Goal: Task Accomplishment & Management: Complete application form

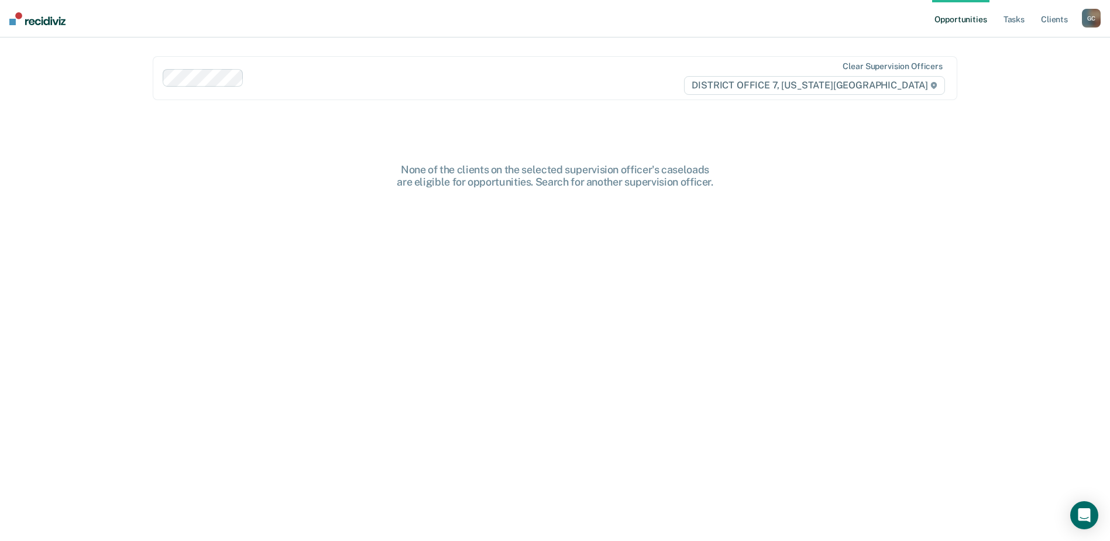
click at [1095, 13] on div "G C" at bounding box center [1091, 18] width 19 height 19
click at [1000, 60] on link "Go to PSI Case Dashboard" at bounding box center [1042, 62] width 98 height 10
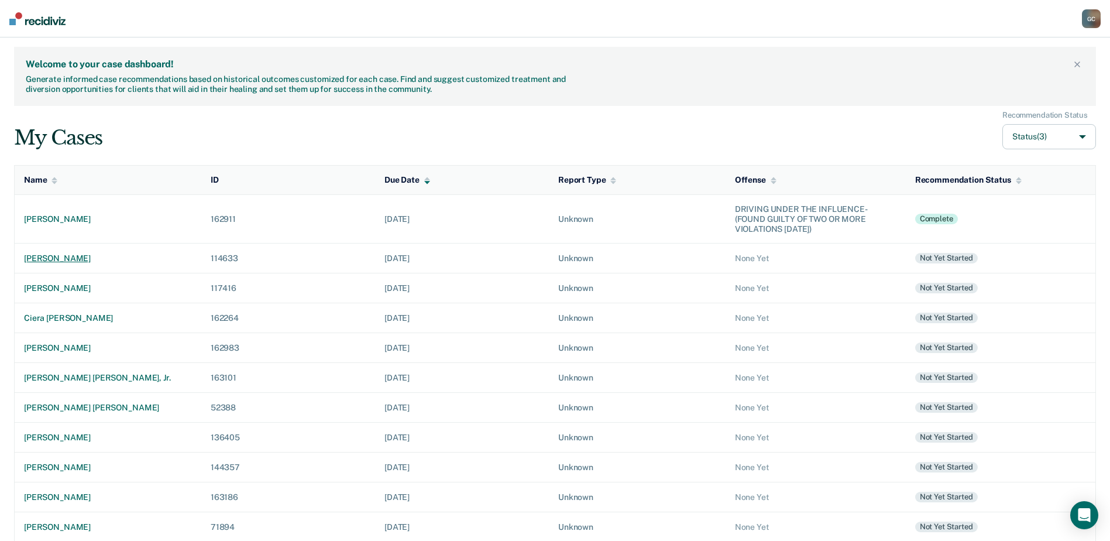
click at [43, 255] on div "[PERSON_NAME]" at bounding box center [108, 258] width 168 height 10
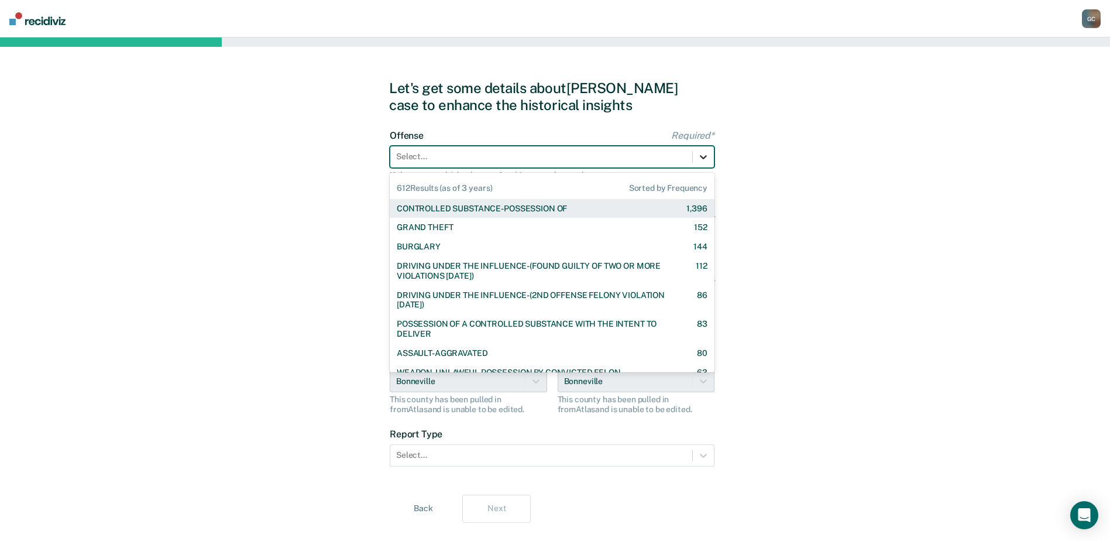
click at [702, 155] on icon at bounding box center [703, 157] width 12 height 12
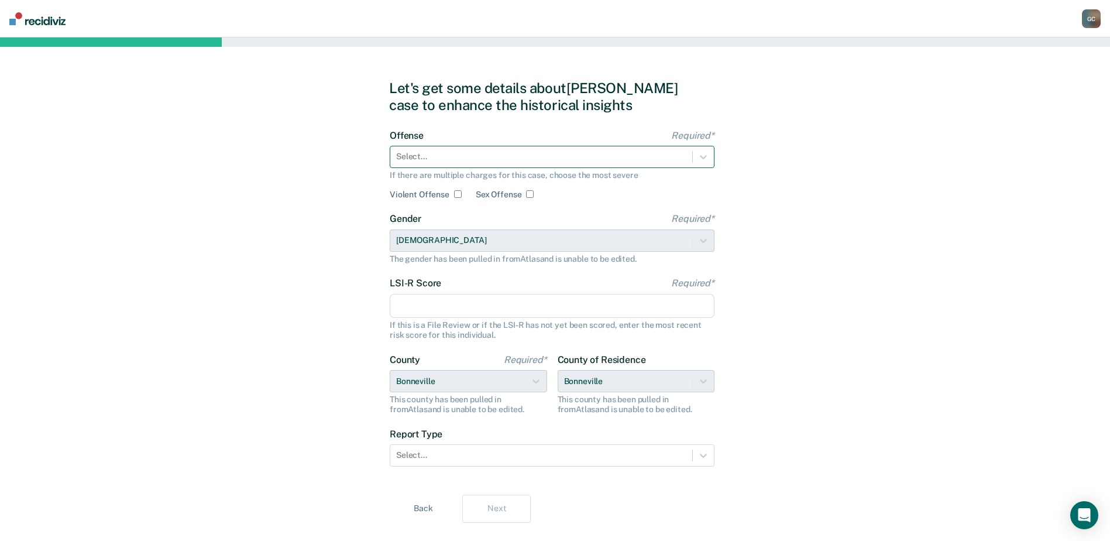
click at [490, 150] on div at bounding box center [541, 156] width 290 height 12
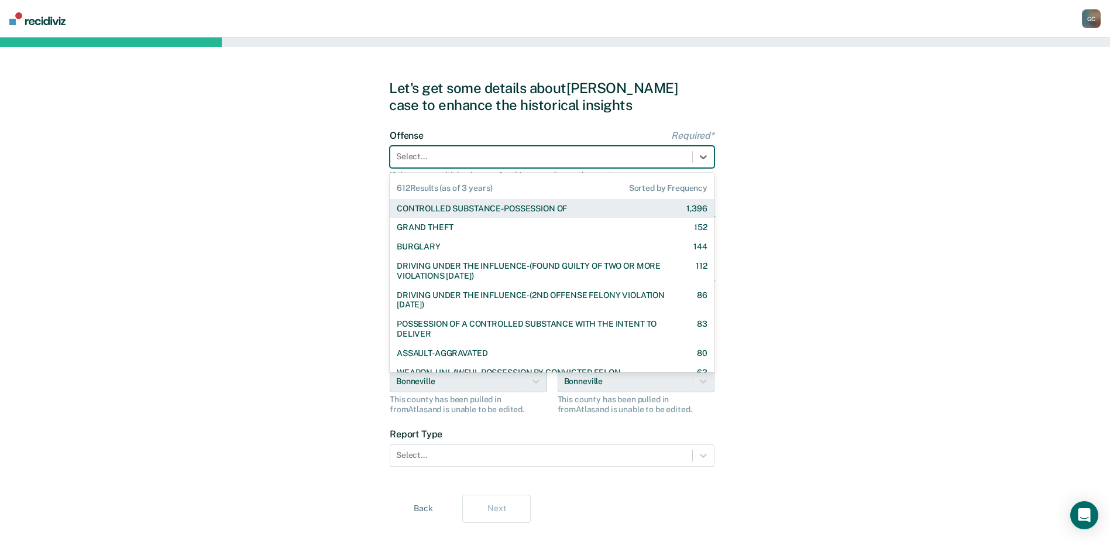
click at [494, 211] on div "CONTROLLED SUBSTANCE-POSSESSION OF" at bounding box center [482, 209] width 170 height 10
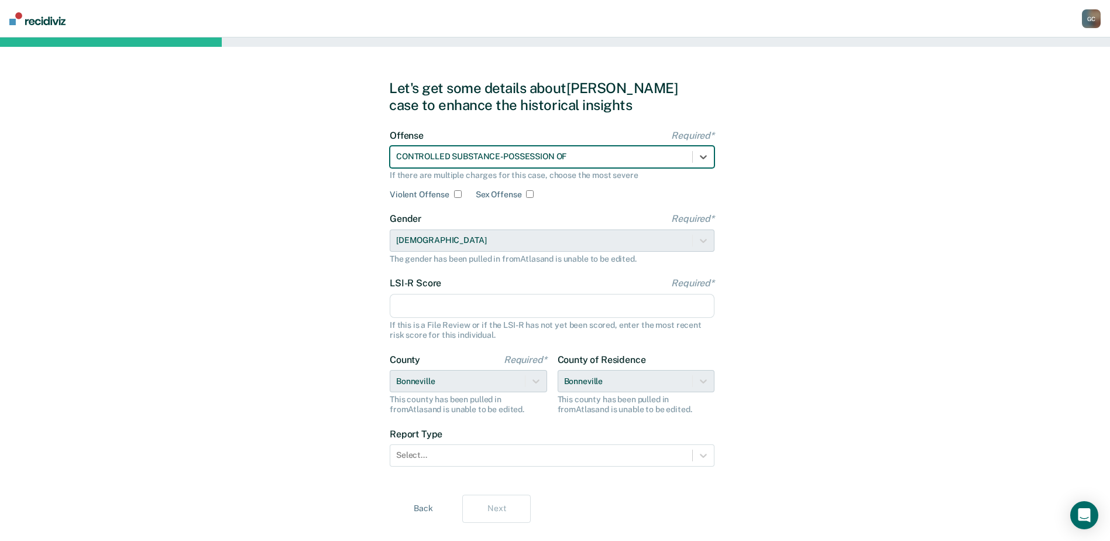
click at [431, 303] on input "LSI-R Score Required*" at bounding box center [552, 306] width 325 height 25
click at [426, 301] on input "LSI-R Score Required*" at bounding box center [552, 306] width 325 height 25
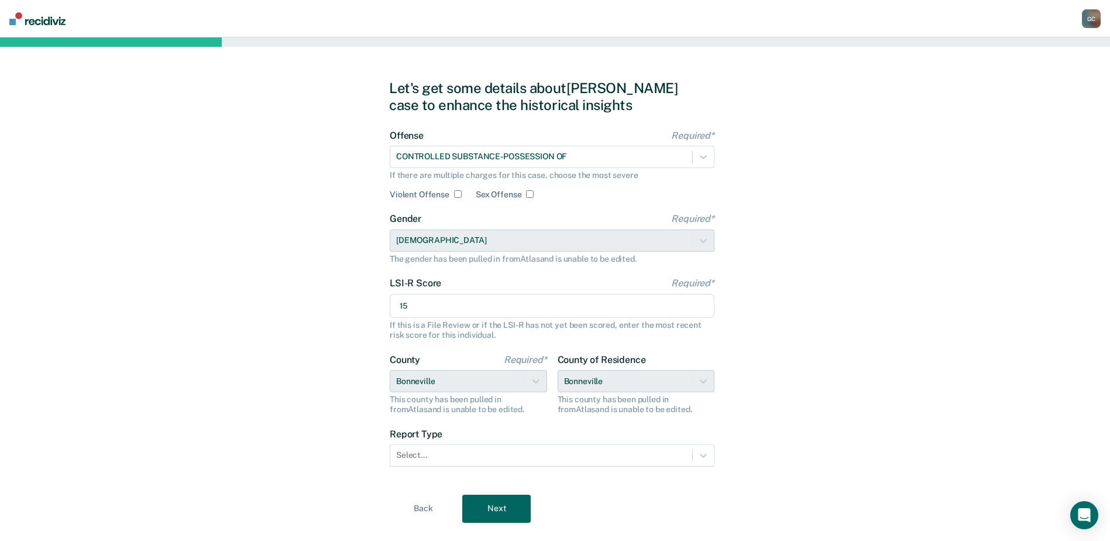
type input "15"
click at [253, 230] on div "Let's get some details about [PERSON_NAME] case to enhance the historical insig…" at bounding box center [555, 300] width 1110 height 527
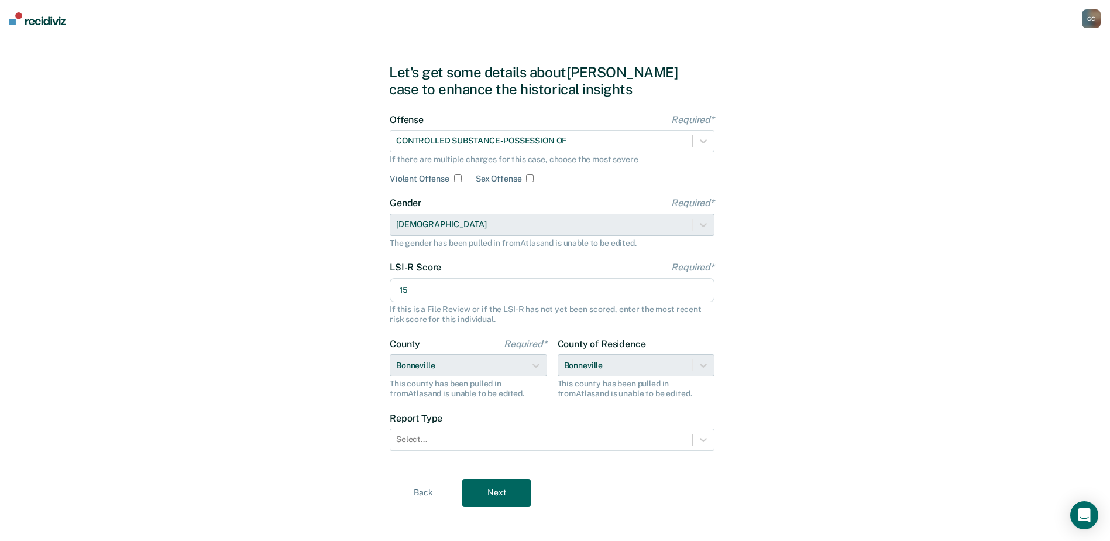
scroll to position [24, 0]
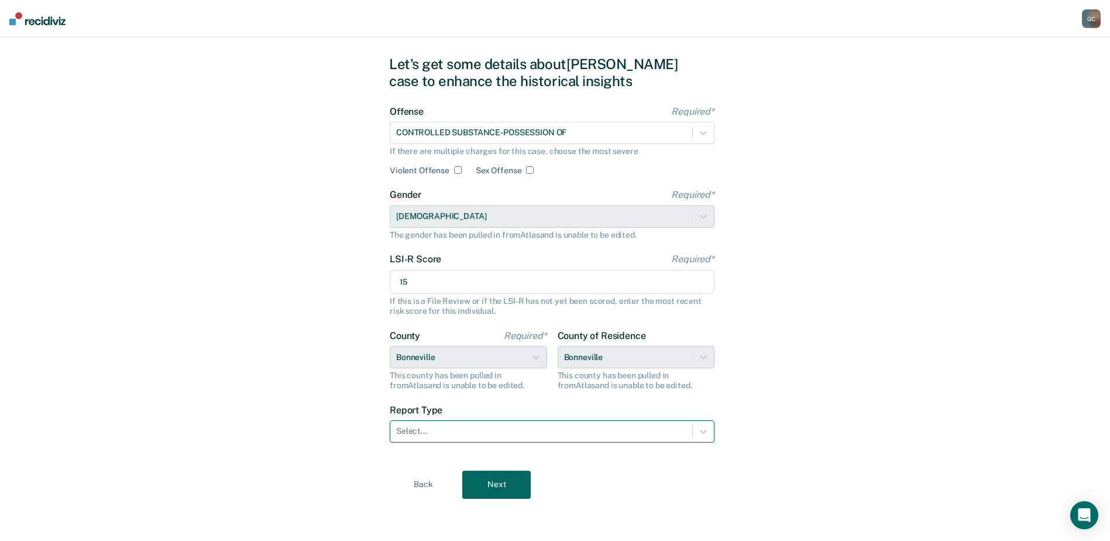
click at [457, 431] on div at bounding box center [541, 431] width 290 height 12
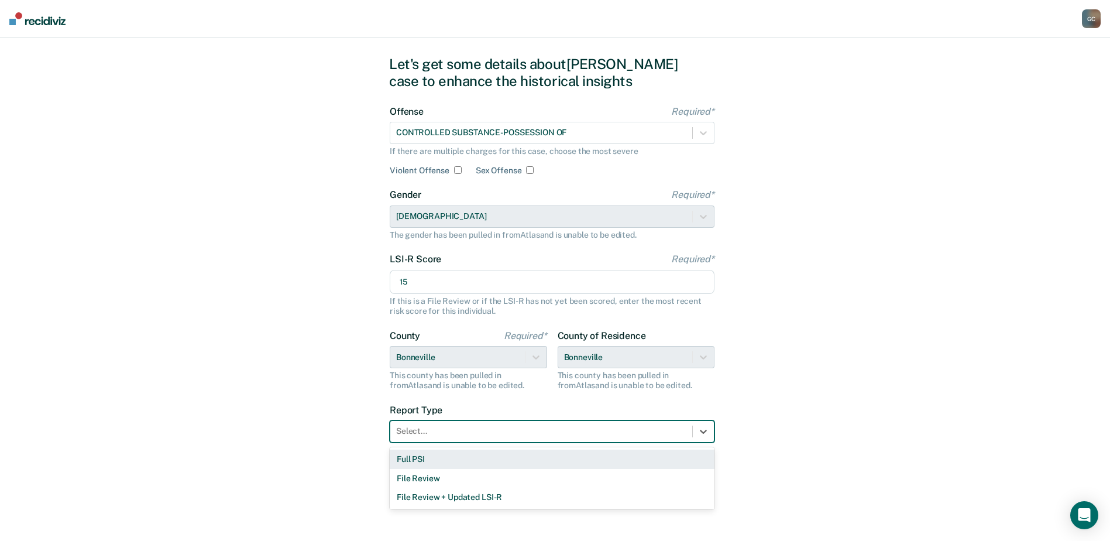
click at [439, 461] on div "Full PSI" at bounding box center [552, 458] width 325 height 19
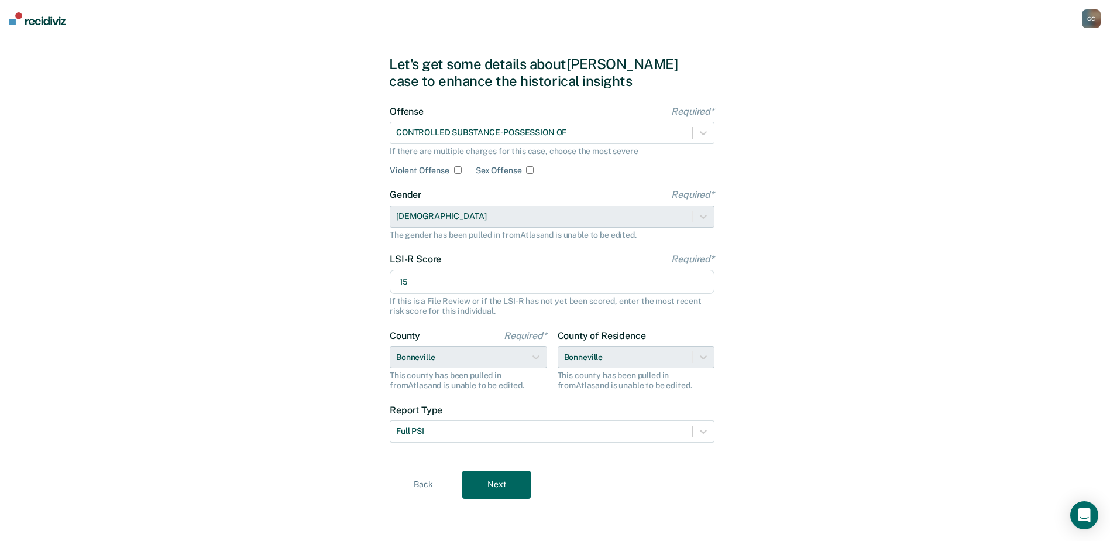
drag, startPoint x: 509, startPoint y: 493, endPoint x: 620, endPoint y: 484, distance: 111.5
click at [509, 493] on button "Next" at bounding box center [496, 484] width 68 height 28
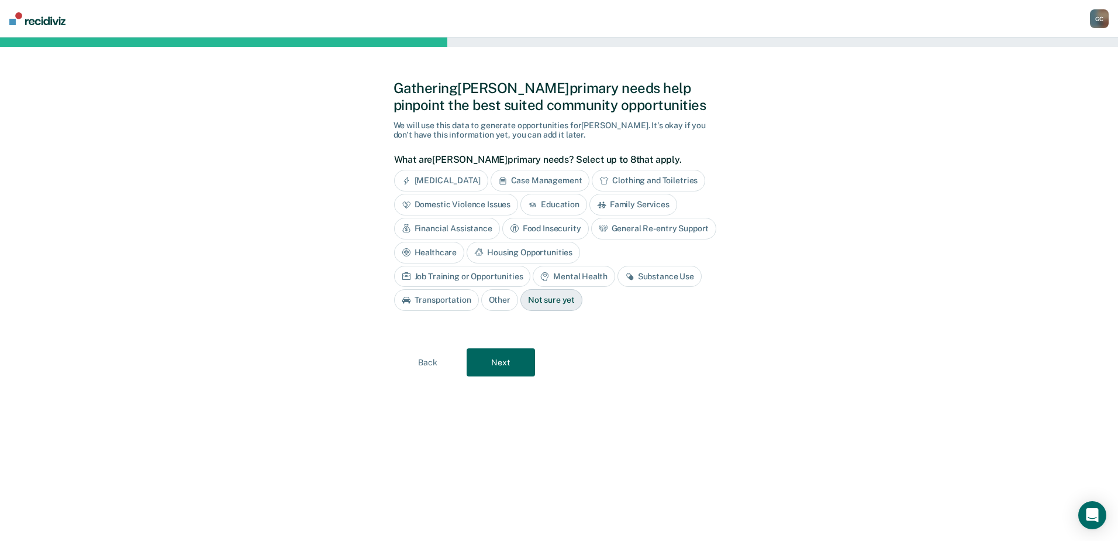
click at [470, 223] on div "Financial Assistance" at bounding box center [447, 229] width 106 height 22
click at [652, 276] on div "Substance Use" at bounding box center [660, 277] width 84 height 22
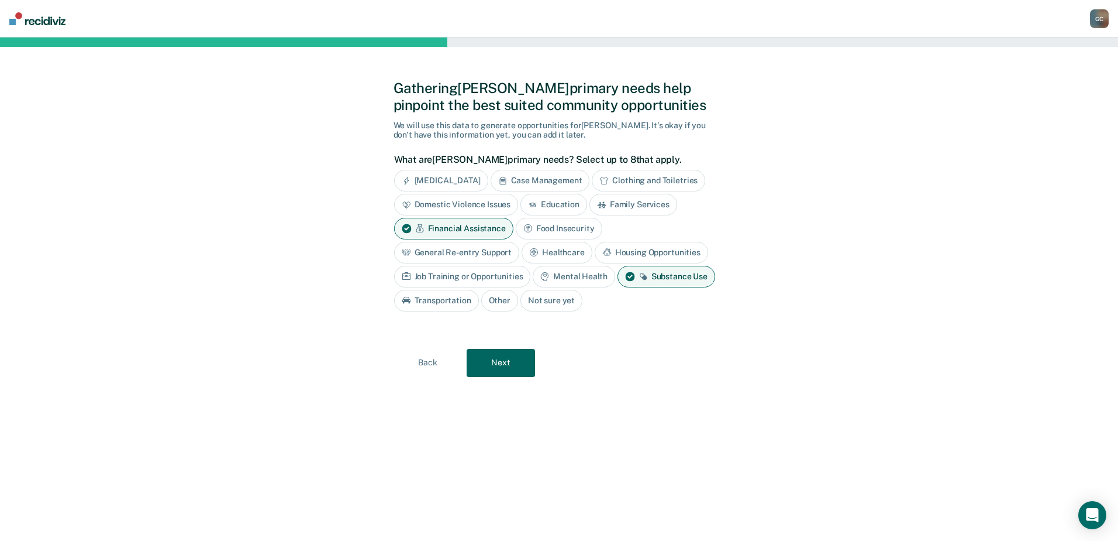
click at [498, 359] on button "Next" at bounding box center [501, 363] width 68 height 28
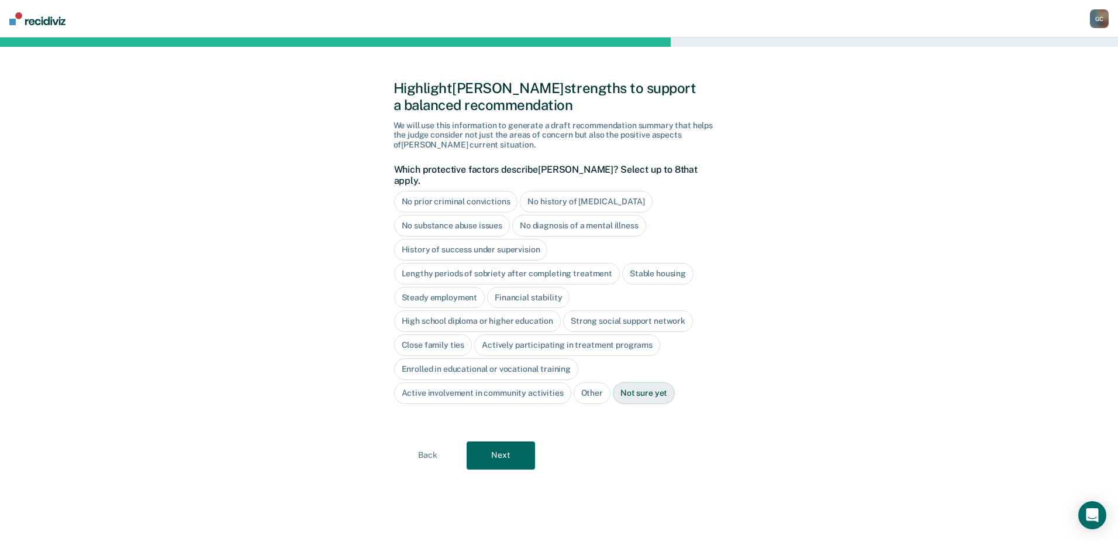
click at [512, 239] on div "History of success under supervision" at bounding box center [471, 250] width 154 height 22
click at [676, 263] on div "Stable housing" at bounding box center [657, 274] width 71 height 22
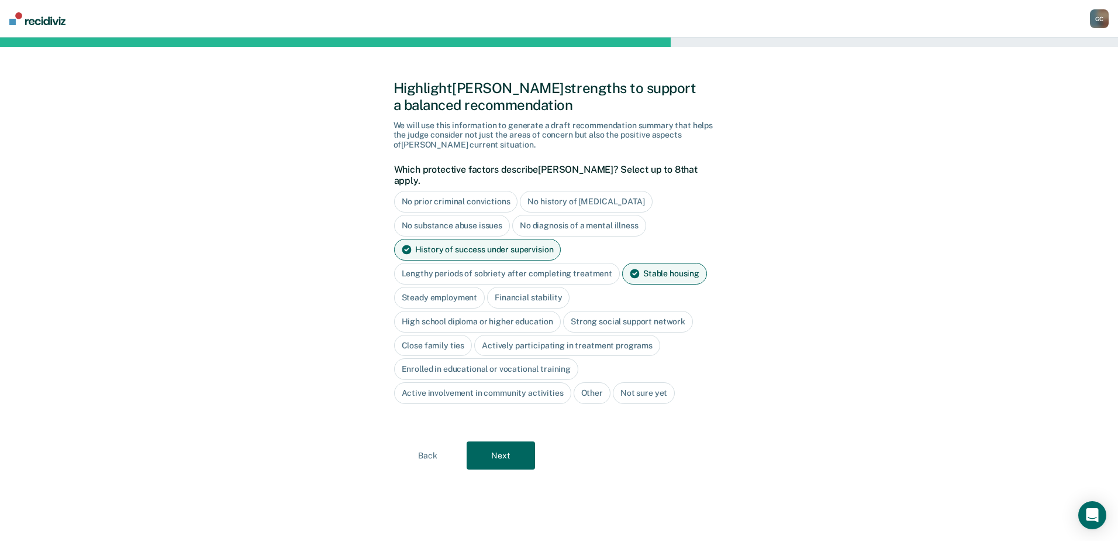
click at [425, 287] on div "Steady employment" at bounding box center [439, 298] width 91 height 22
click at [448, 311] on div "High school diploma or higher education" at bounding box center [477, 322] width 167 height 22
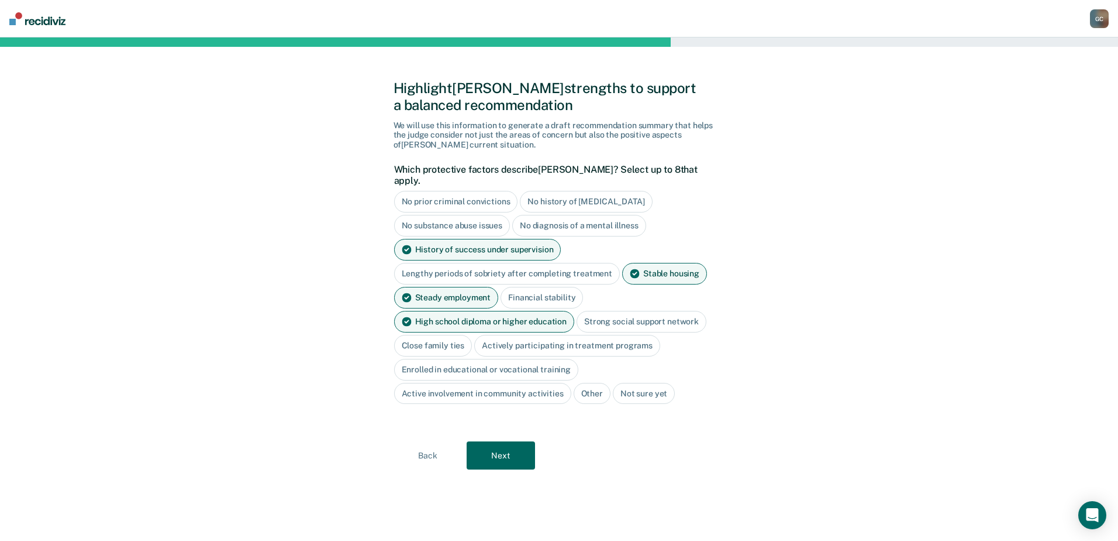
click at [566, 335] on div "Actively participating in treatment programs" at bounding box center [567, 346] width 186 height 22
click at [486, 383] on div "Active involvement in community activities" at bounding box center [482, 394] width 177 height 22
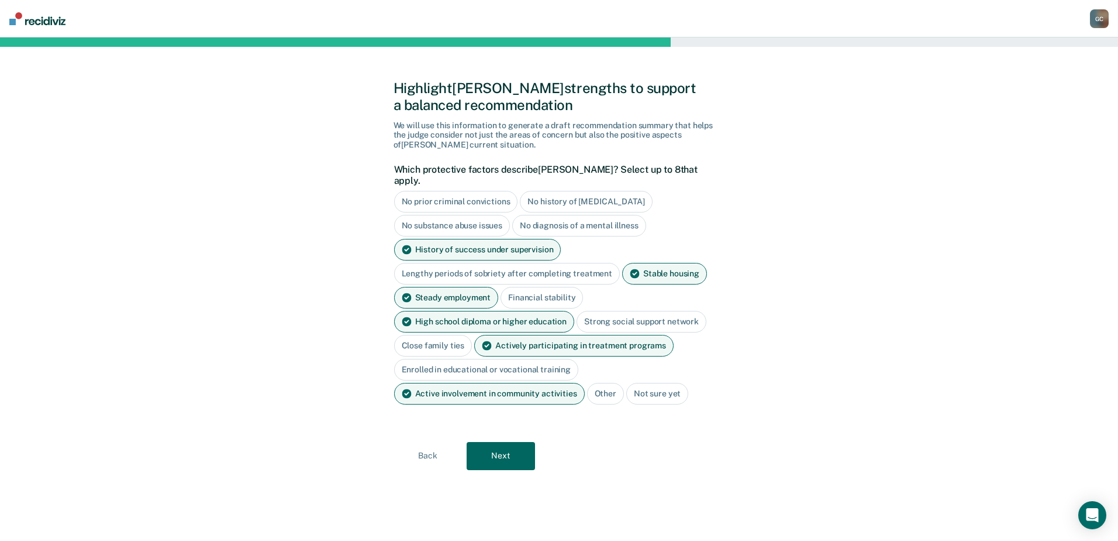
click at [498, 445] on button "Next" at bounding box center [501, 456] width 68 height 28
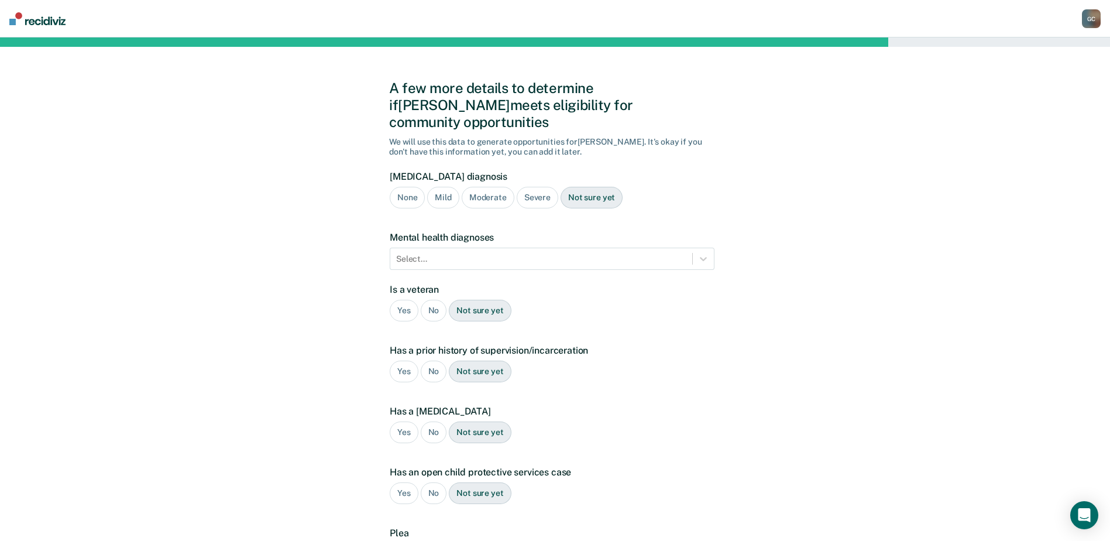
click at [532, 187] on div "Severe" at bounding box center [538, 198] width 42 height 22
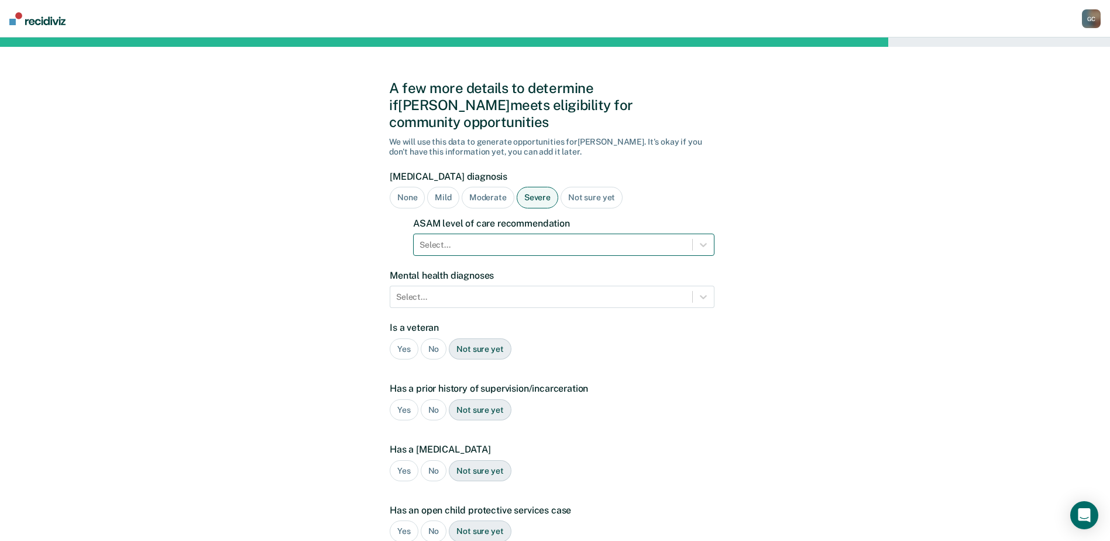
click at [503, 239] on div at bounding box center [552, 245] width 267 height 12
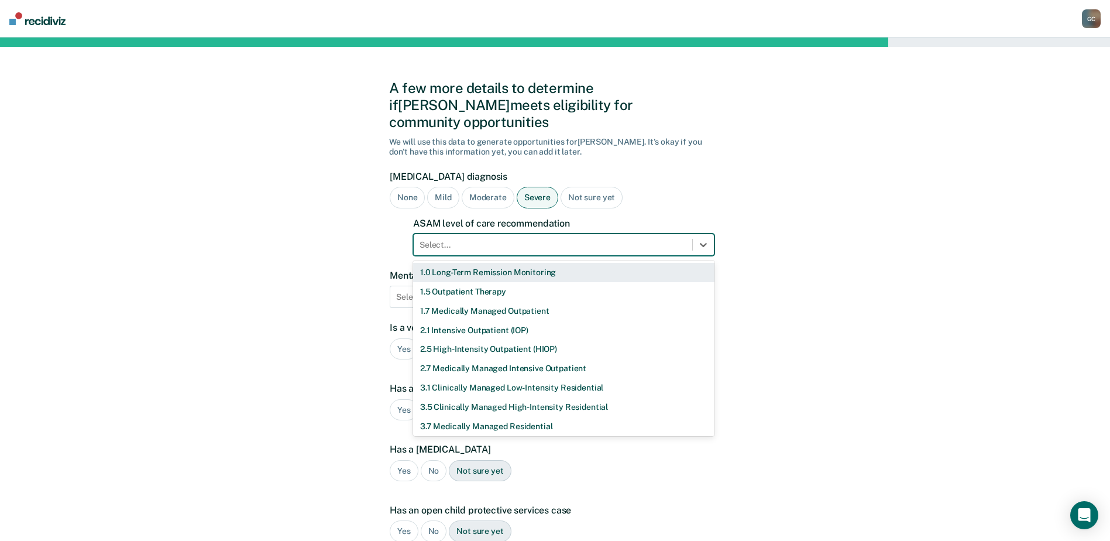
click at [496, 263] on div "1.0 Long-Term Remission Monitoring" at bounding box center [563, 272] width 301 height 19
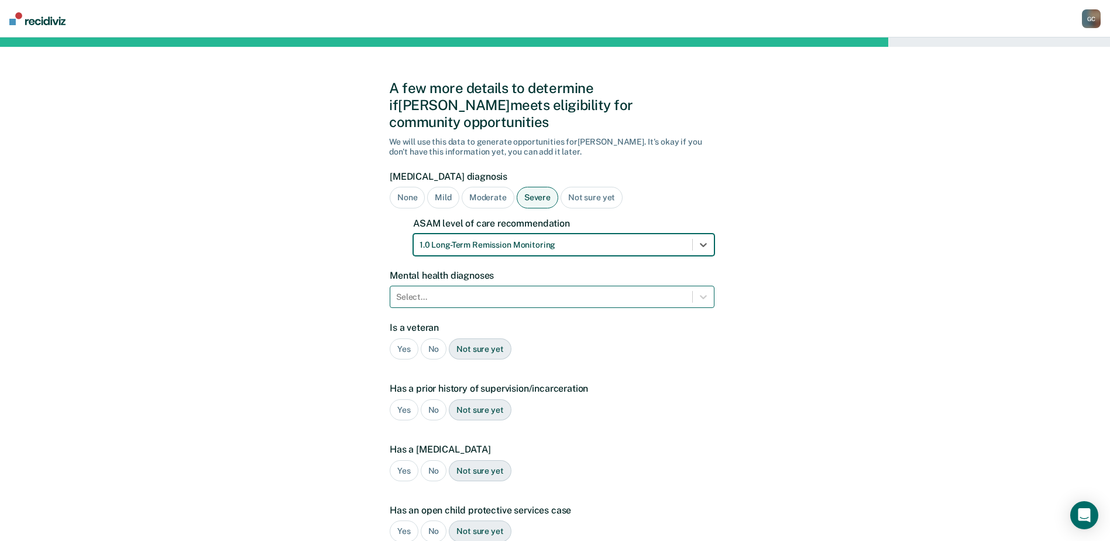
click at [445, 291] on div at bounding box center [541, 297] width 290 height 12
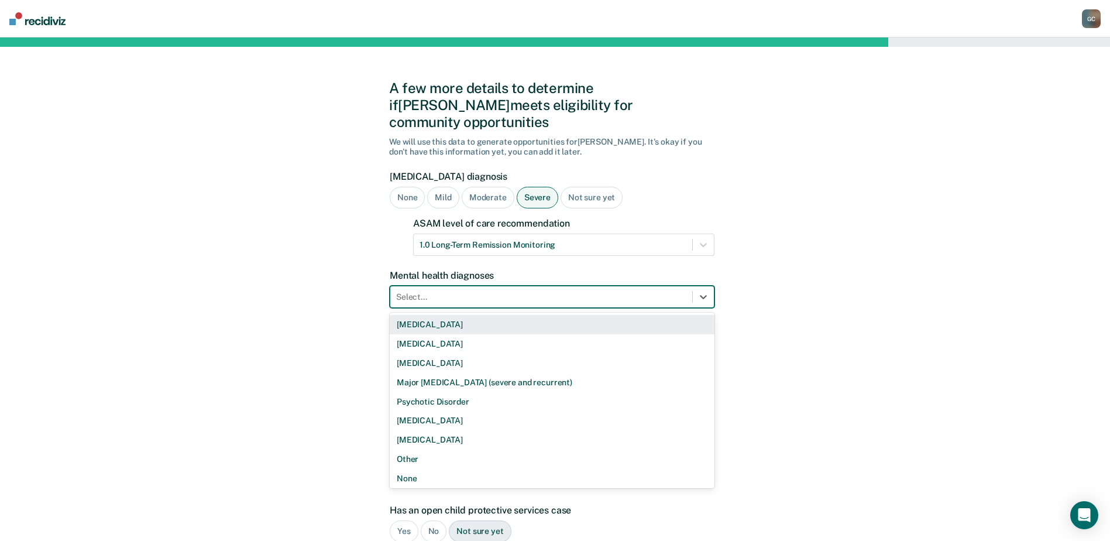
click at [437, 315] on div "[MEDICAL_DATA]" at bounding box center [552, 324] width 325 height 19
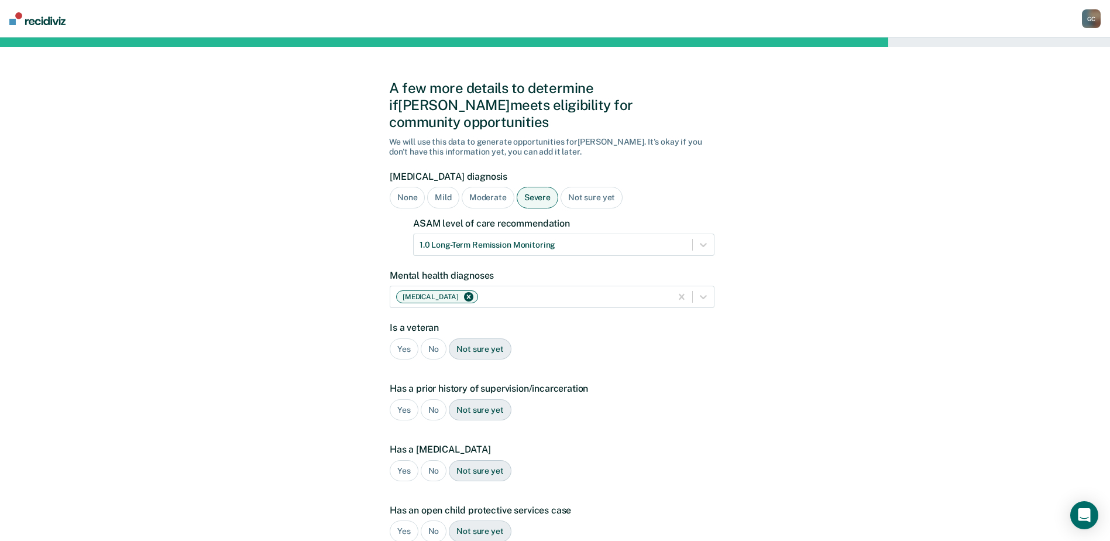
click at [425, 338] on div "No" at bounding box center [434, 349] width 26 height 22
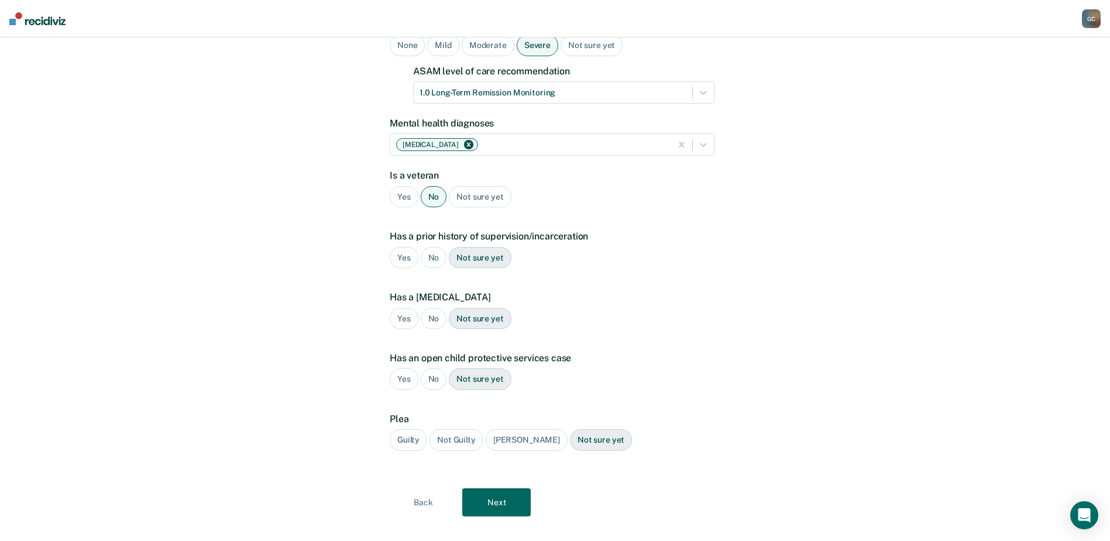
scroll to position [153, 0]
click at [402, 246] on div "Yes" at bounding box center [404, 257] width 29 height 22
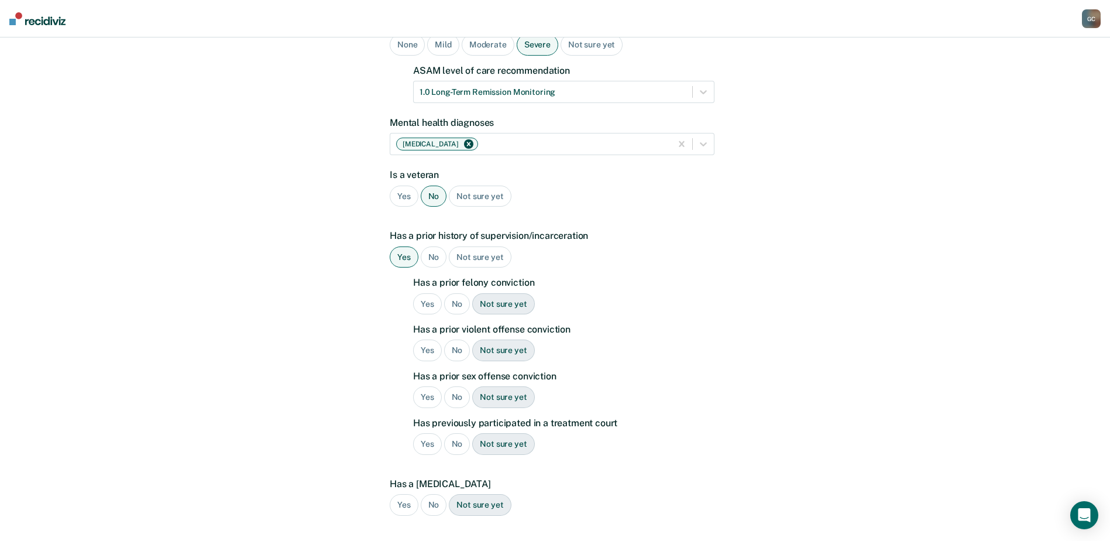
click at [428, 293] on div "Yes" at bounding box center [427, 304] width 29 height 22
click at [457, 339] on div "No" at bounding box center [457, 350] width 26 height 22
click at [455, 386] on div "No" at bounding box center [457, 397] width 26 height 22
click at [429, 433] on div "Yes" at bounding box center [427, 444] width 29 height 22
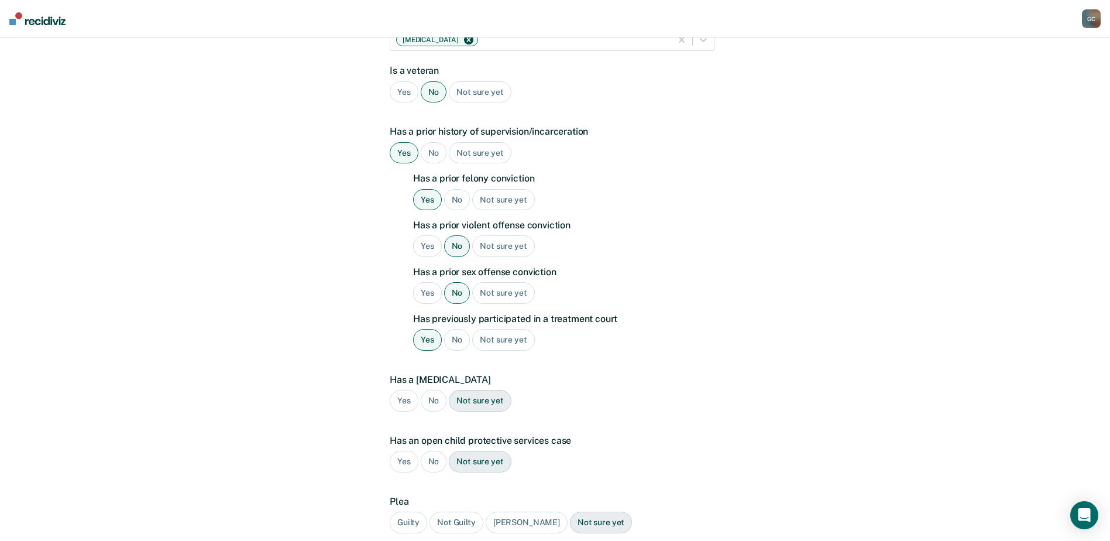
scroll to position [270, 0]
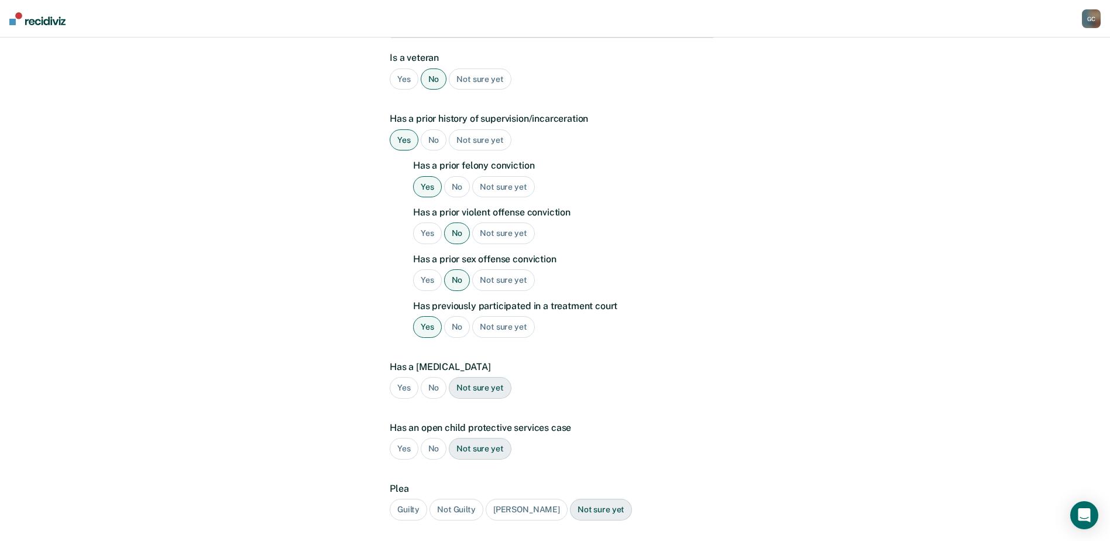
click at [432, 377] on div "No" at bounding box center [434, 388] width 26 height 22
click at [432, 438] on div "No" at bounding box center [434, 449] width 26 height 22
click at [399, 498] on div "Guilty" at bounding box center [408, 509] width 37 height 22
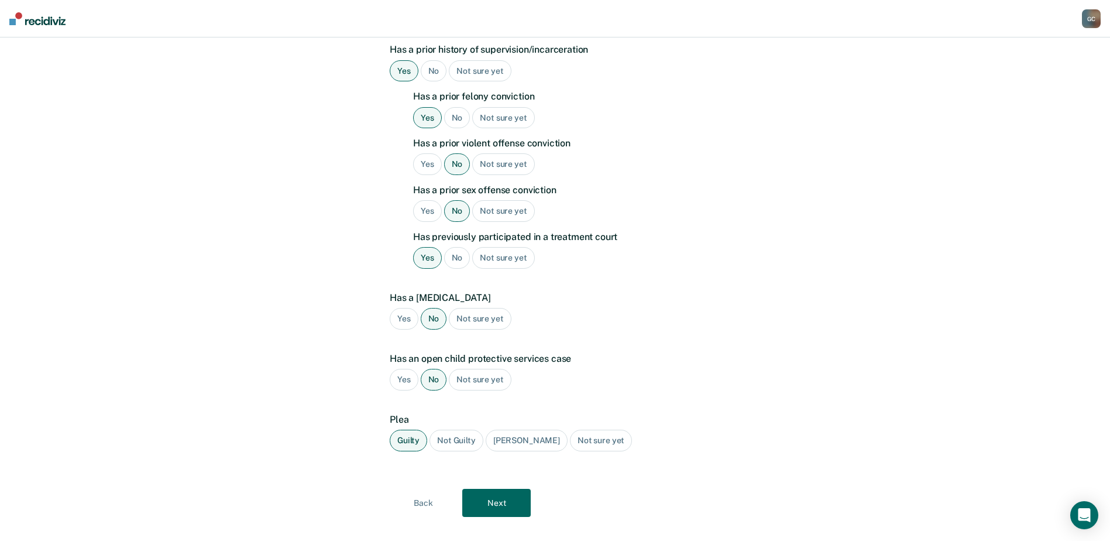
scroll to position [340, 0]
click at [513, 487] on button "Next" at bounding box center [496, 501] width 68 height 28
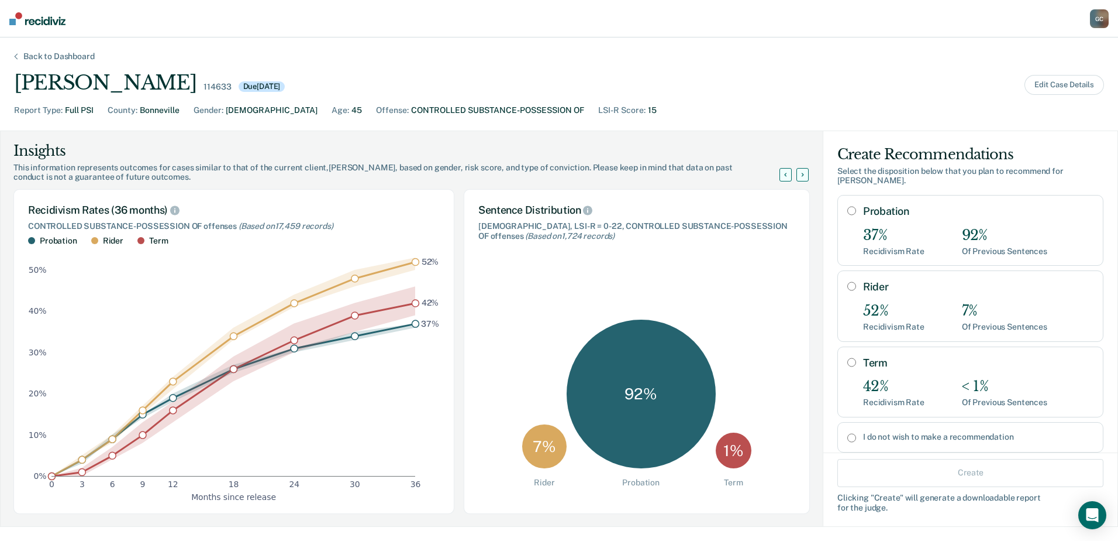
click at [848, 206] on input "Probation" at bounding box center [852, 210] width 9 height 9
radio input "true"
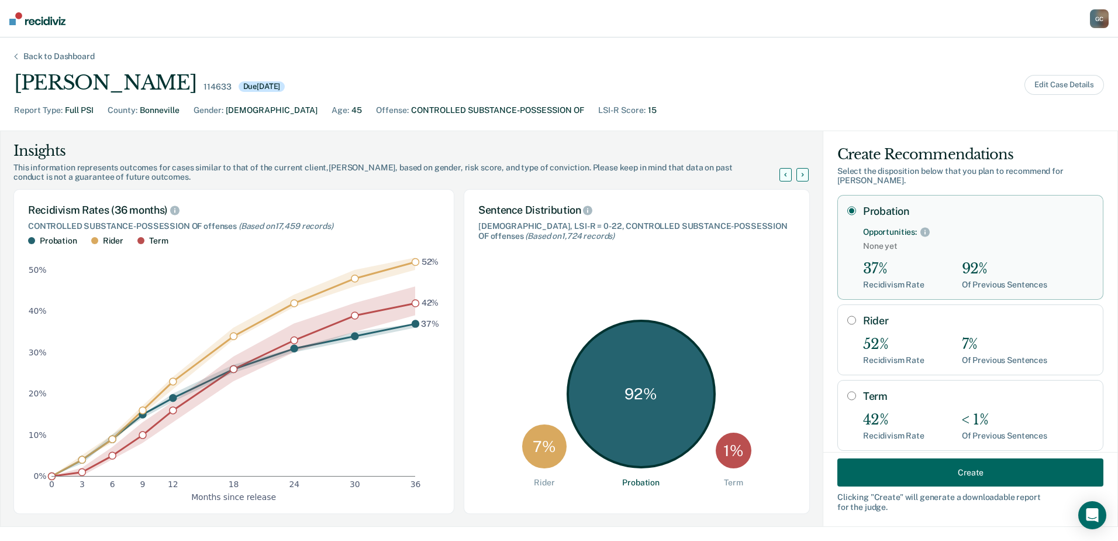
click at [974, 473] on button "Create" at bounding box center [971, 472] width 266 height 28
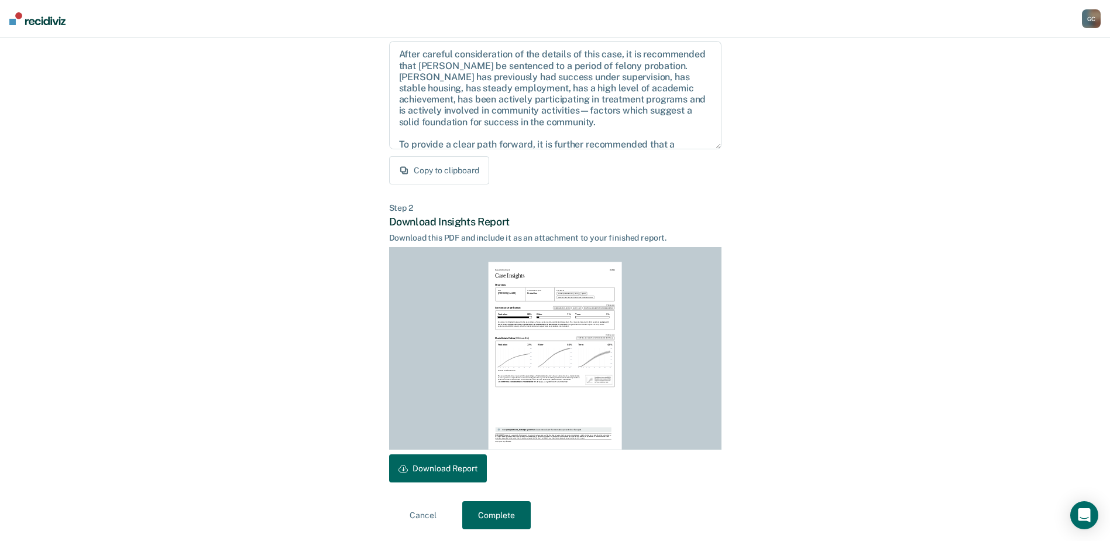
scroll to position [126, 0]
click at [465, 460] on button "Download Report" at bounding box center [438, 466] width 98 height 28
click at [495, 509] on button "Complete" at bounding box center [496, 512] width 68 height 28
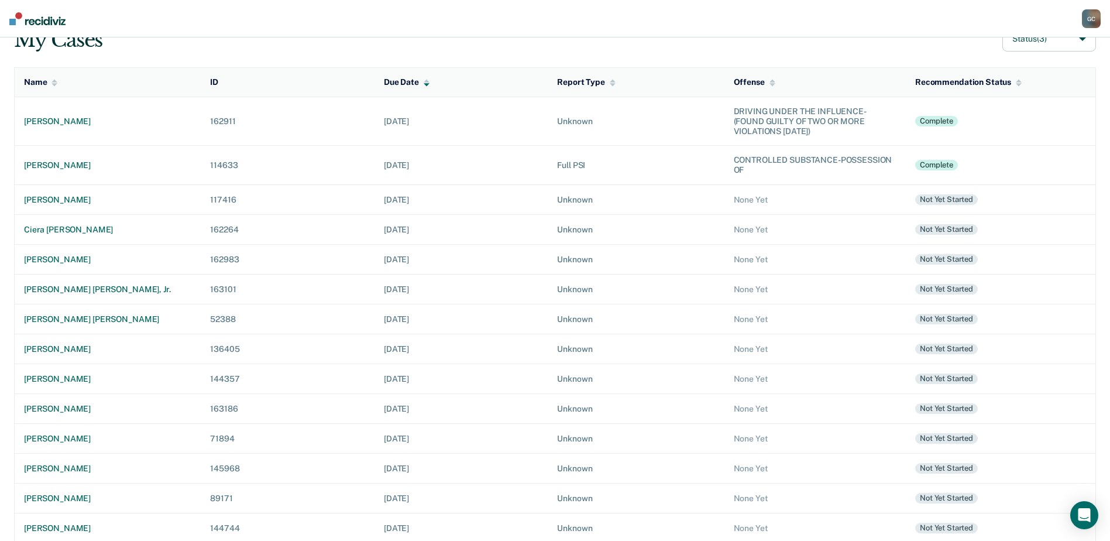
scroll to position [81, 0]
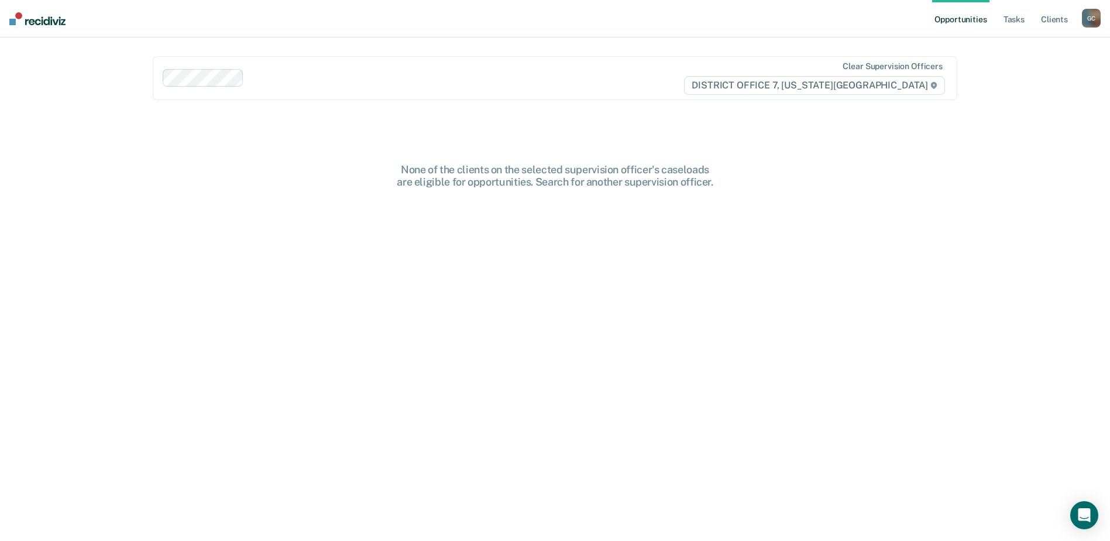
click at [1093, 18] on div "G C" at bounding box center [1091, 18] width 19 height 19
click at [1052, 60] on link "Go to PSI Case Dashboard" at bounding box center [1042, 62] width 98 height 10
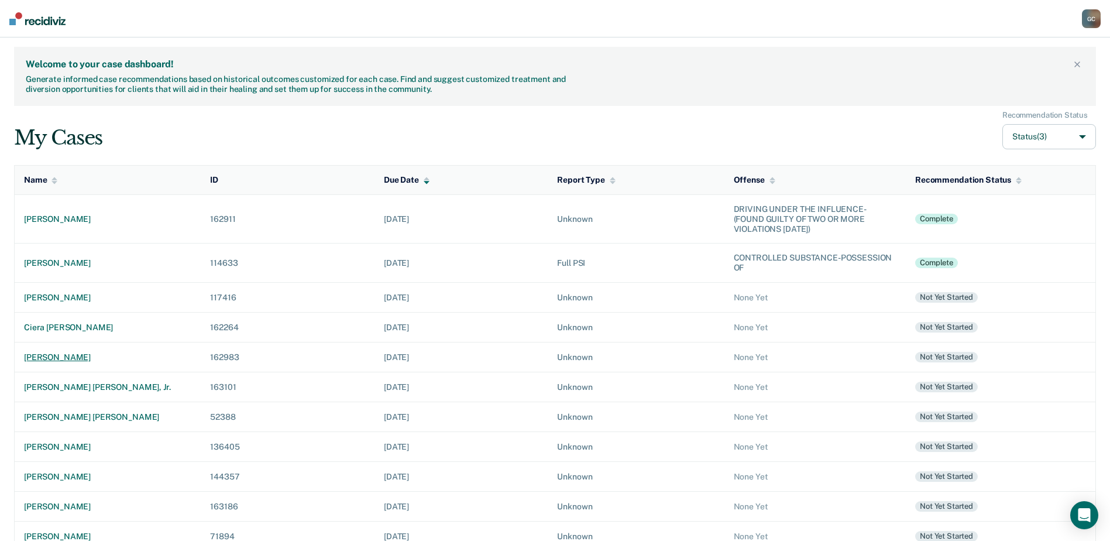
click at [68, 354] on div "[PERSON_NAME]" at bounding box center [107, 357] width 167 height 10
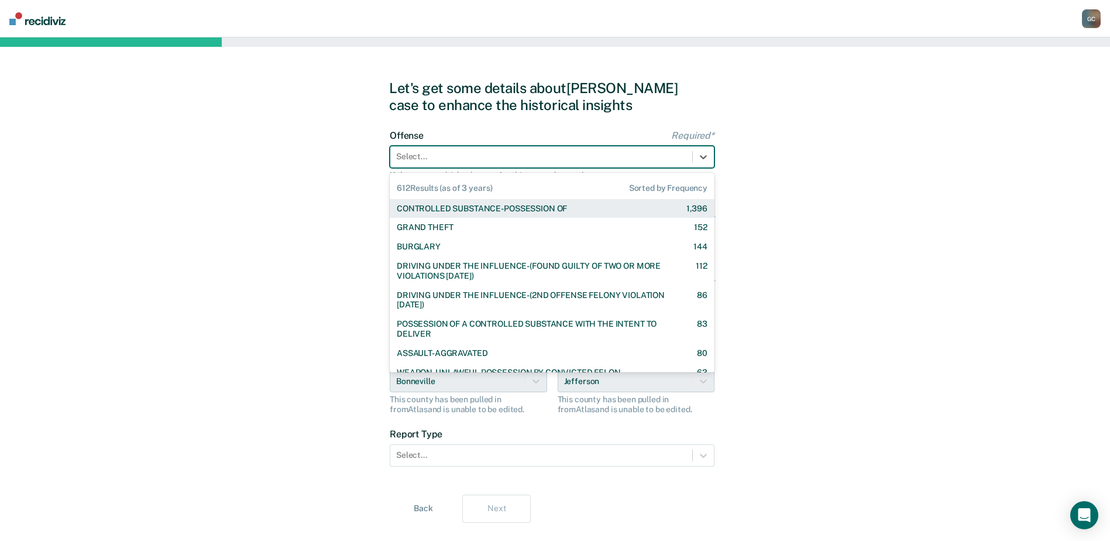
click at [436, 153] on div at bounding box center [541, 156] width 290 height 12
click at [439, 207] on div "CONTROLLED SUBSTANCE-POSSESSION OF" at bounding box center [482, 209] width 170 height 10
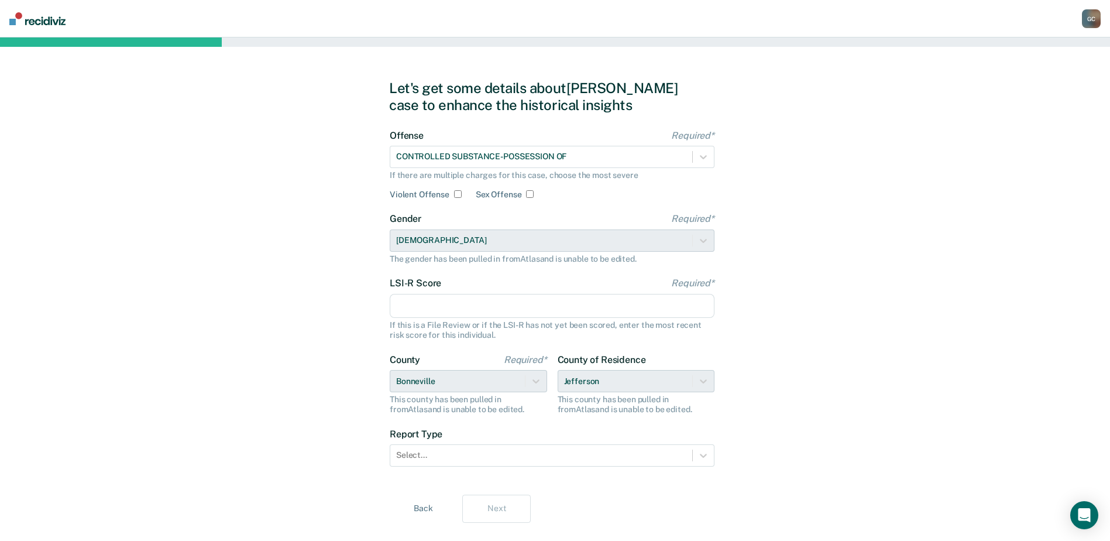
drag, startPoint x: 507, startPoint y: 304, endPoint x: 518, endPoint y: 311, distance: 13.0
click at [507, 304] on input "LSI-R Score Required*" at bounding box center [552, 306] width 325 height 25
click at [433, 301] on input "LSI-R Score Required*" at bounding box center [552, 306] width 325 height 25
type input "16"
click at [963, 241] on div "Let's get some details about Corey's case to enhance the historical insights Of…" at bounding box center [555, 300] width 1110 height 527
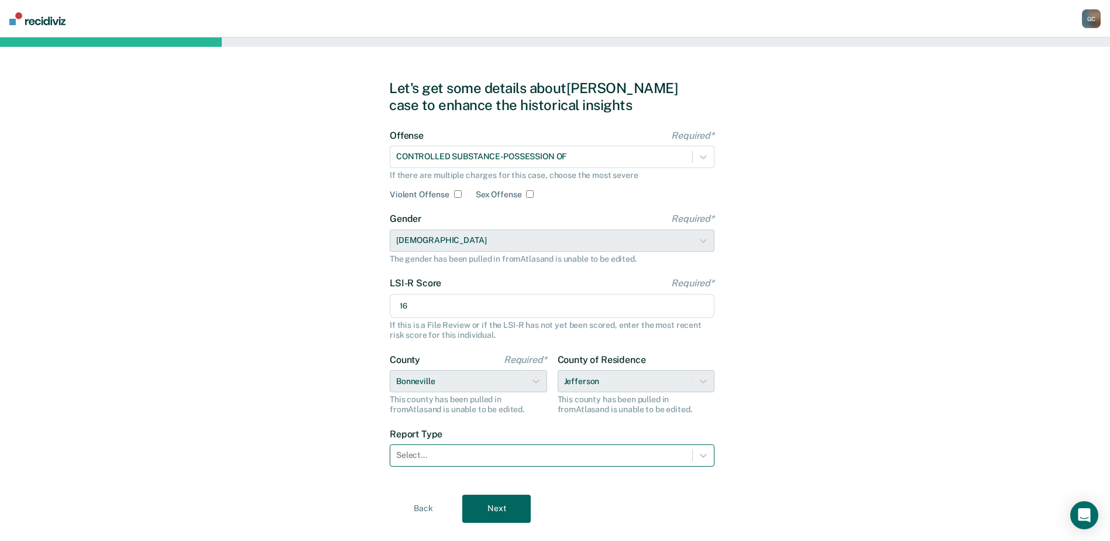
click at [480, 452] on div at bounding box center [541, 455] width 290 height 12
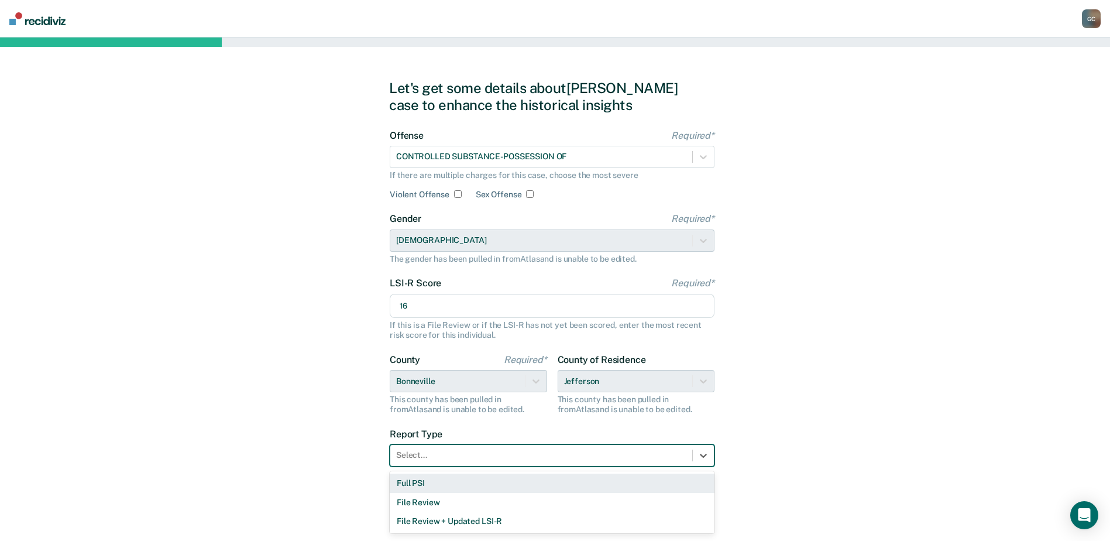
click at [472, 486] on div "Full PSI" at bounding box center [552, 482] width 325 height 19
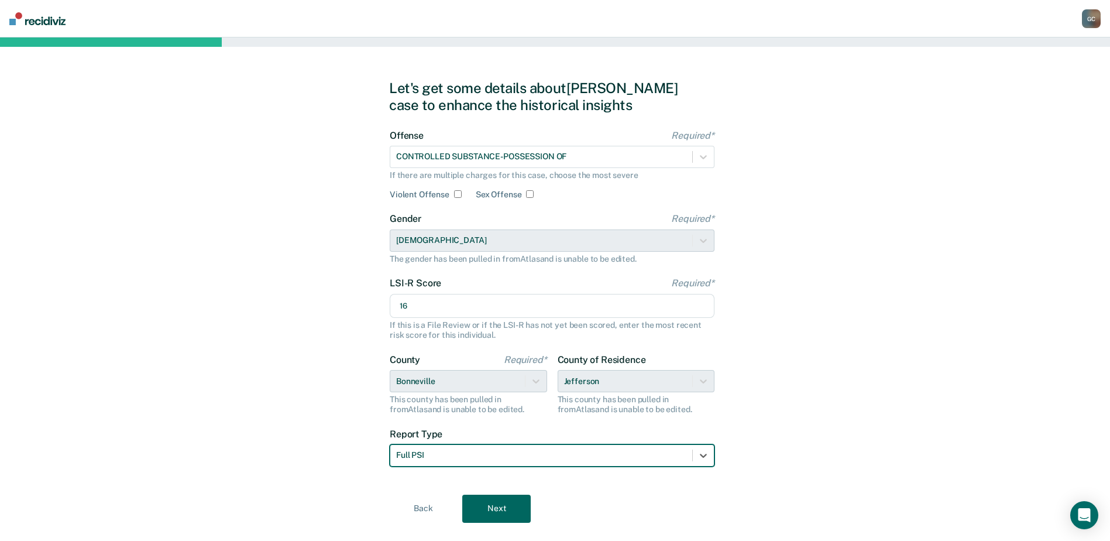
click at [478, 504] on button "Next" at bounding box center [496, 508] width 68 height 28
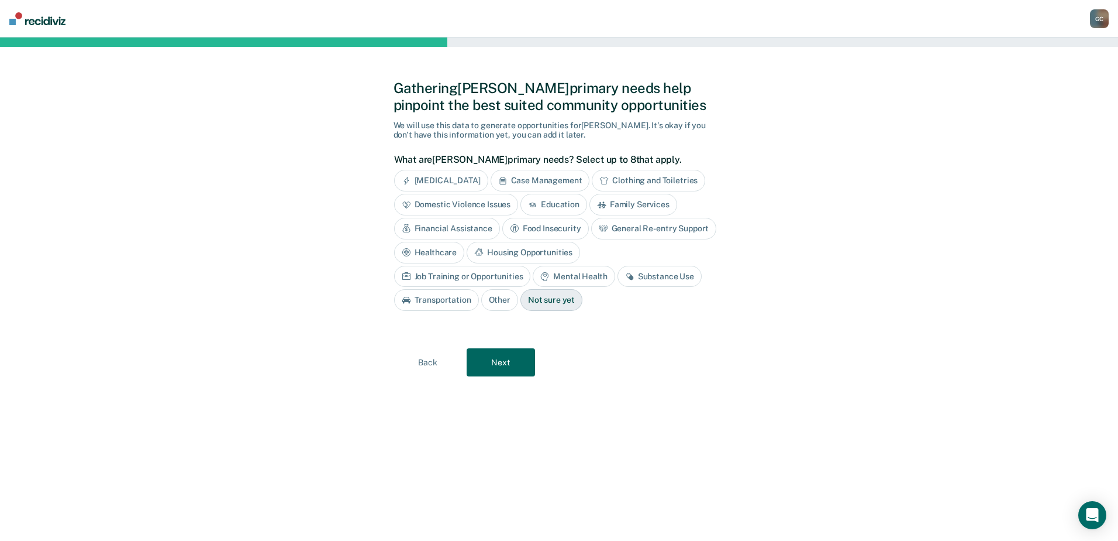
click at [618, 276] on div "Substance Use" at bounding box center [660, 277] width 84 height 22
click at [494, 360] on button "Next" at bounding box center [501, 362] width 68 height 28
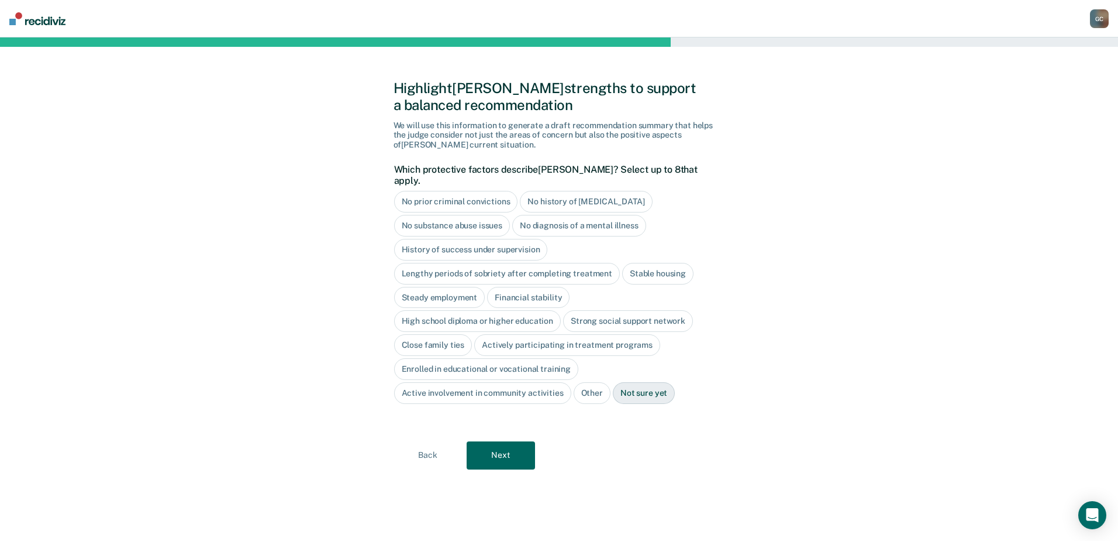
click at [649, 263] on div "Stable housing" at bounding box center [657, 274] width 71 height 22
click at [446, 287] on div "Steady employment" at bounding box center [439, 298] width 91 height 22
click at [532, 287] on div "Financial stability" at bounding box center [542, 298] width 82 height 22
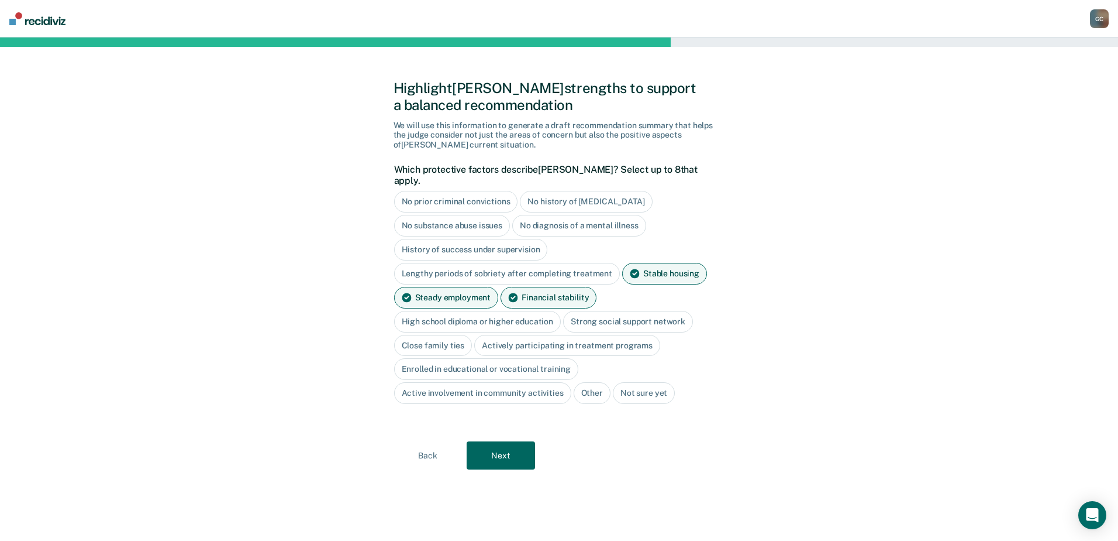
click at [515, 311] on div "High school diploma or higher education" at bounding box center [477, 322] width 167 height 22
click at [607, 311] on div "Strong social support network" at bounding box center [642, 322] width 130 height 22
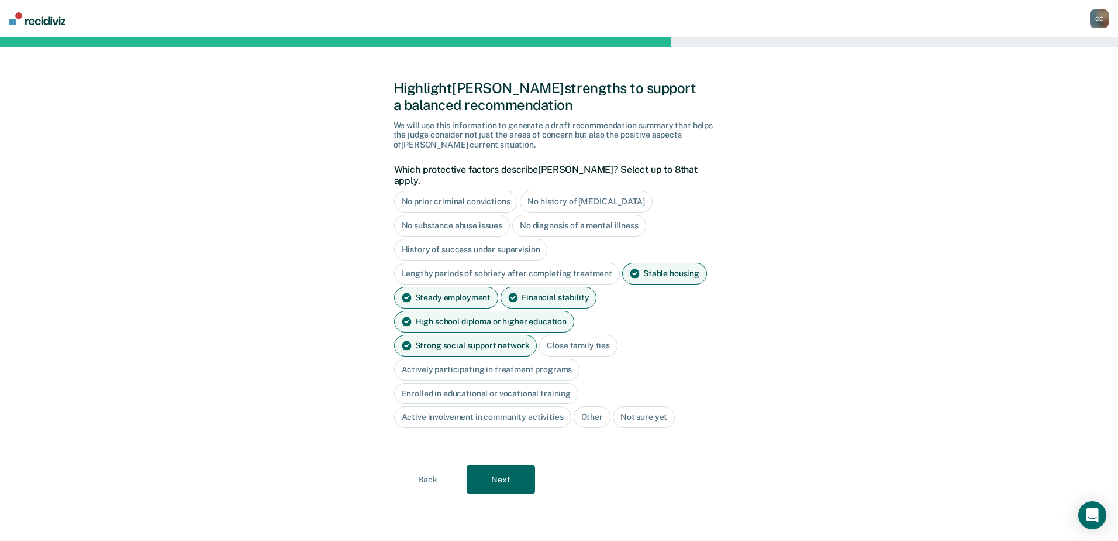
click at [539, 335] on div "Close family ties" at bounding box center [578, 346] width 78 height 22
click at [510, 383] on div "Enrolled in educational or vocational training" at bounding box center [486, 394] width 185 height 22
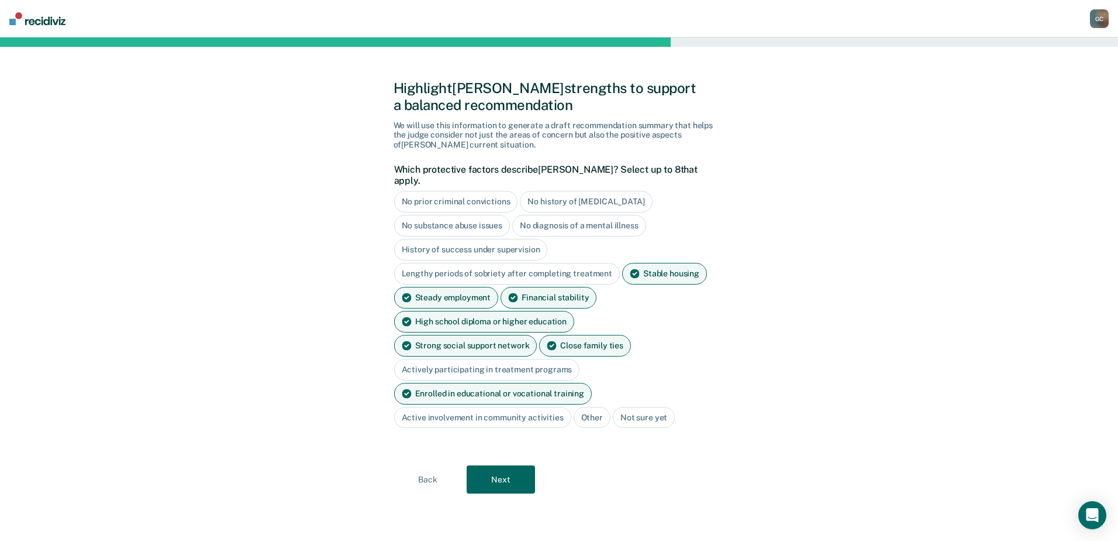
click at [484, 407] on div "Active involvement in community activities" at bounding box center [482, 418] width 177 height 22
click at [581, 218] on div "No diagnosis of a mental illness" at bounding box center [579, 226] width 134 height 22
click at [572, 215] on div "No diagnosis of a mental illness" at bounding box center [579, 226] width 134 height 22
click at [579, 215] on div "No diagnosis of a mental illness" at bounding box center [579, 226] width 134 height 22
click at [629, 215] on div "No diagnosis of a mental illness" at bounding box center [579, 226] width 134 height 22
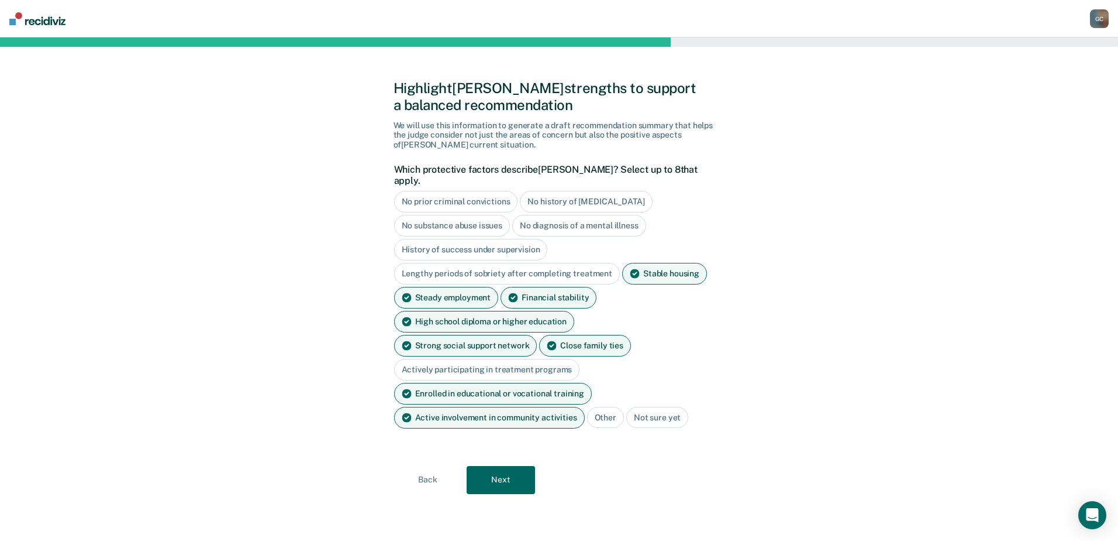
click at [495, 466] on button "Next" at bounding box center [501, 480] width 68 height 28
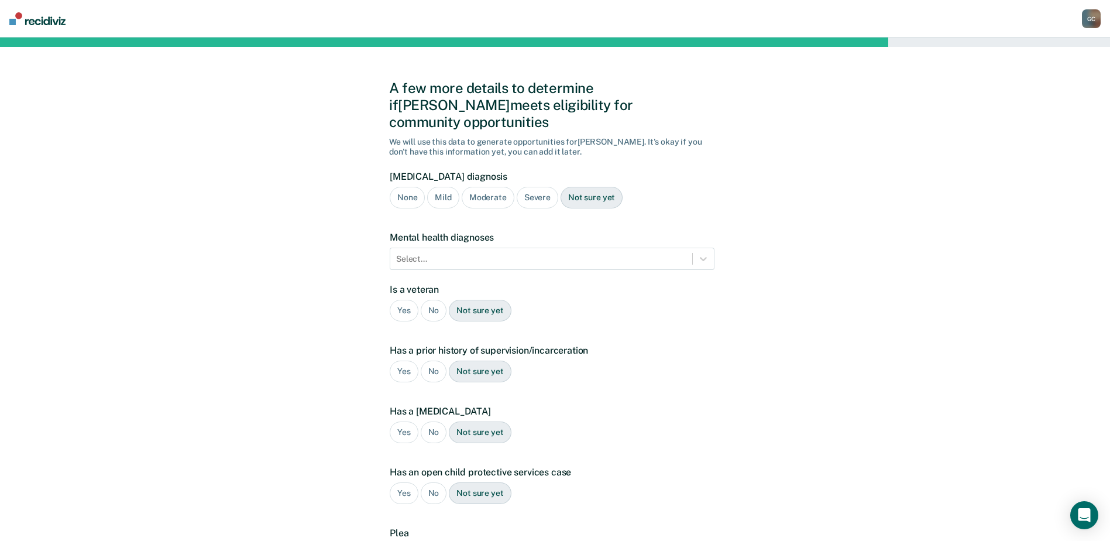
click at [537, 187] on div "Severe" at bounding box center [538, 198] width 42 height 22
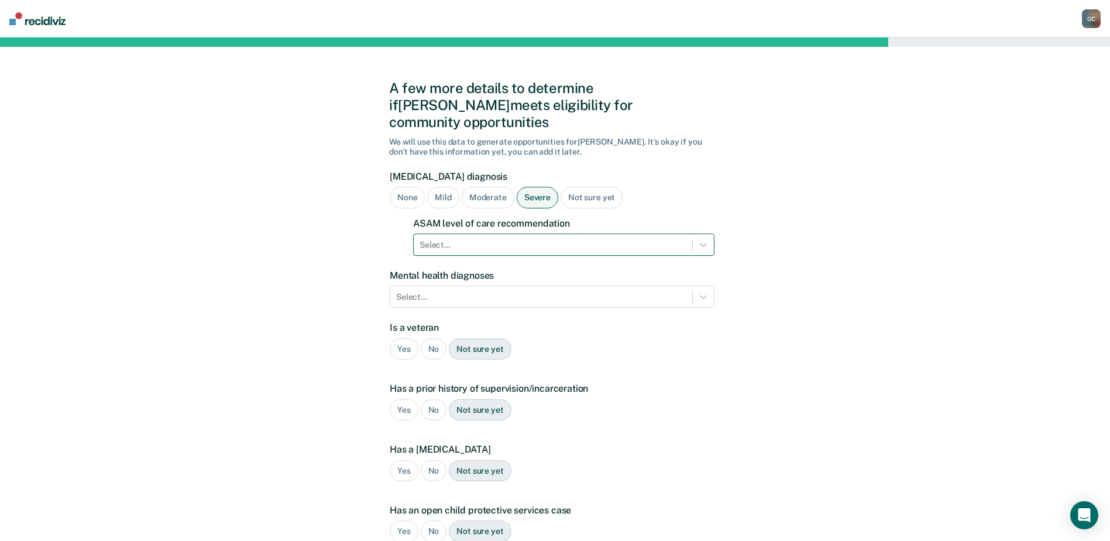
click at [497, 239] on div at bounding box center [552, 245] width 267 height 12
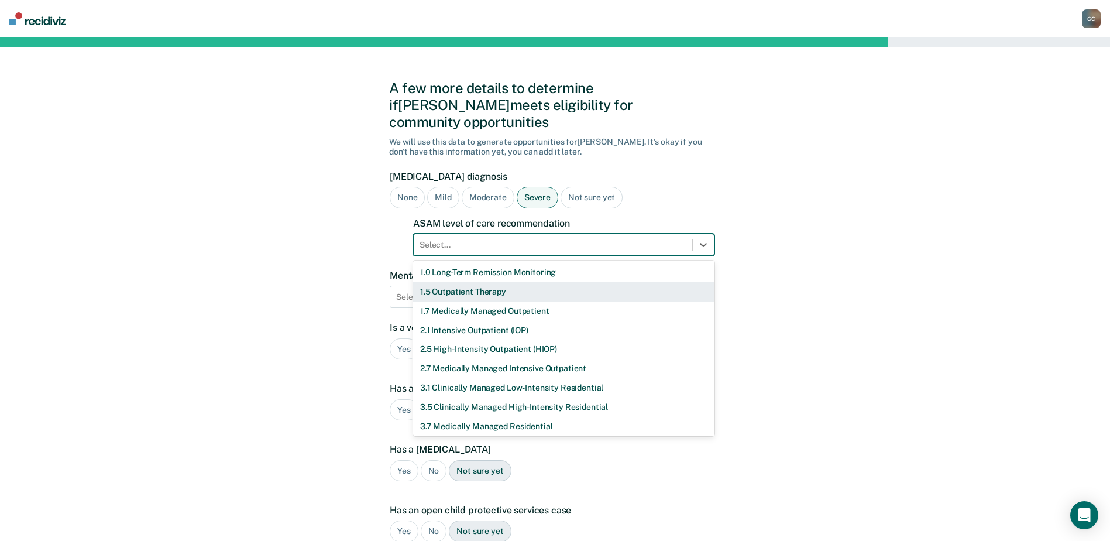
click at [484, 282] on div "1.5 Outpatient Therapy" at bounding box center [563, 291] width 301 height 19
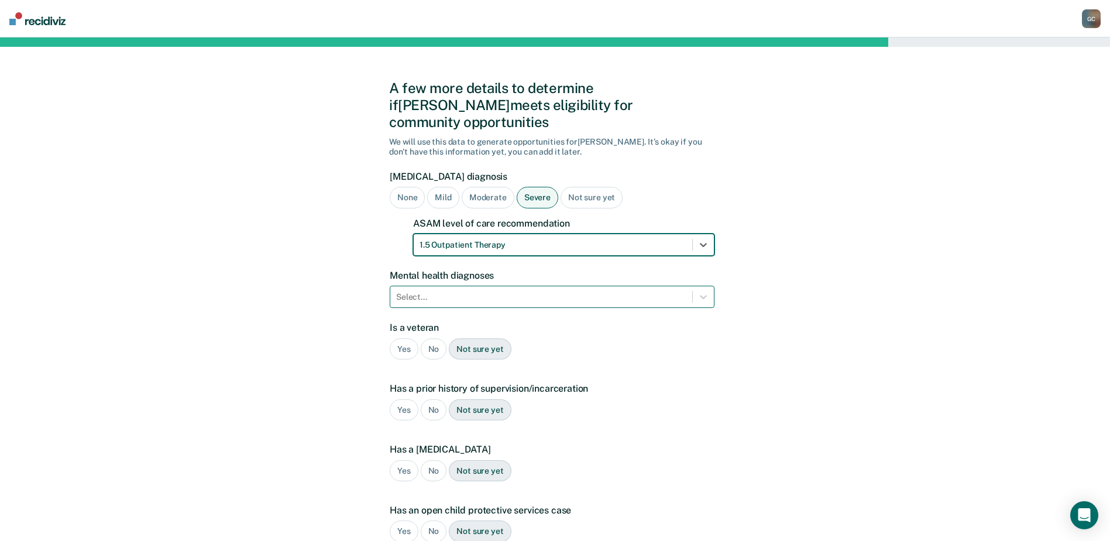
click at [500, 291] on div at bounding box center [541, 297] width 290 height 12
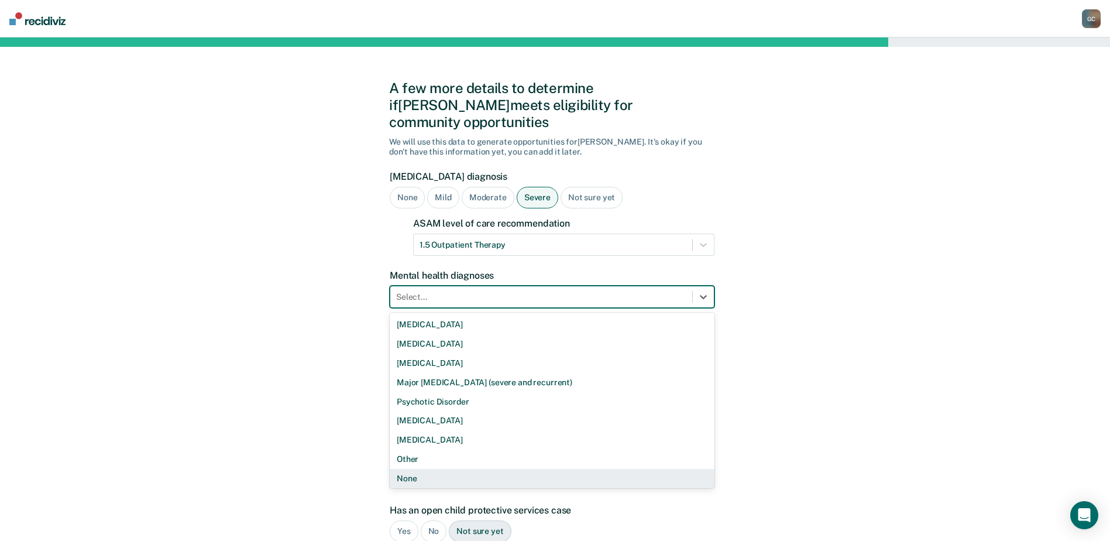
click at [493, 469] on div "None" at bounding box center [552, 478] width 325 height 19
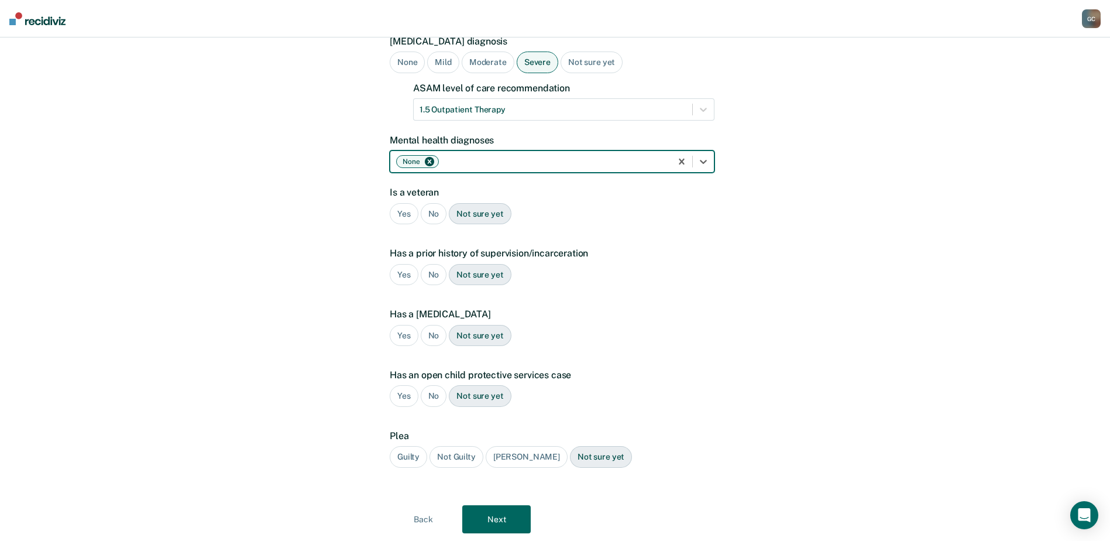
scroll to position [153, 0]
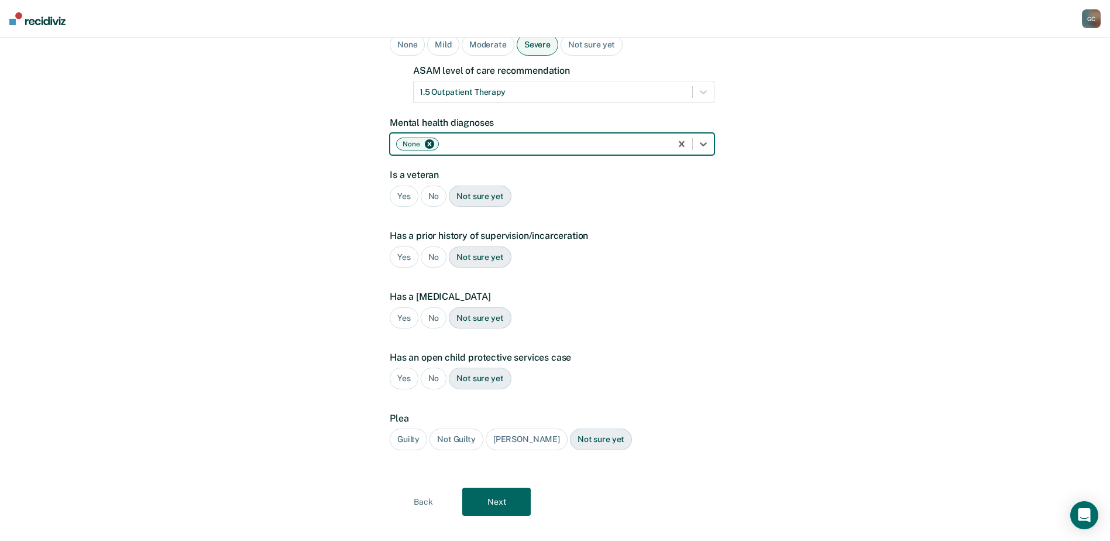
click at [401, 185] on div "Yes" at bounding box center [404, 196] width 29 height 22
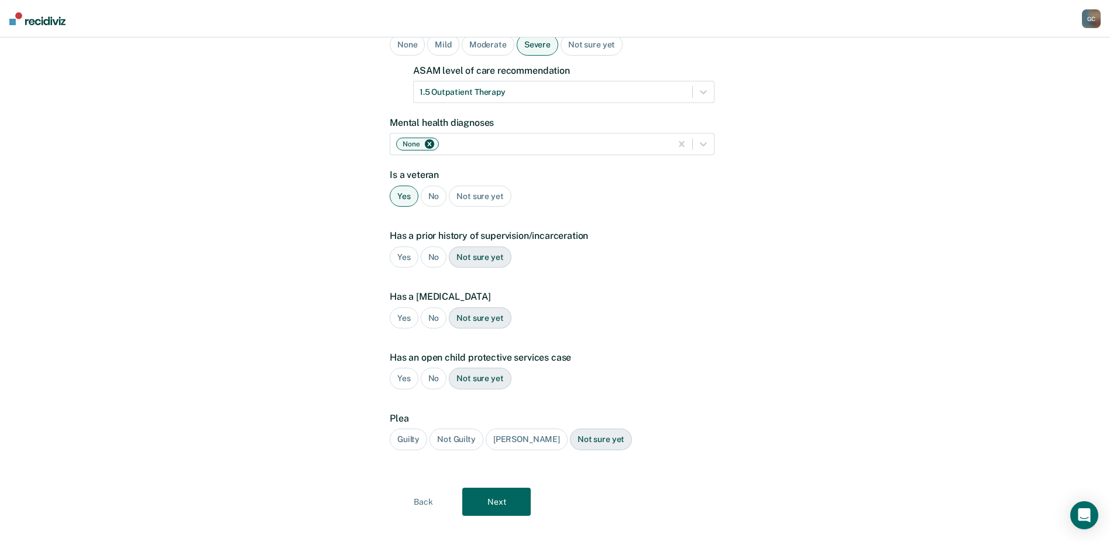
click at [401, 246] on div "Yes" at bounding box center [404, 257] width 29 height 22
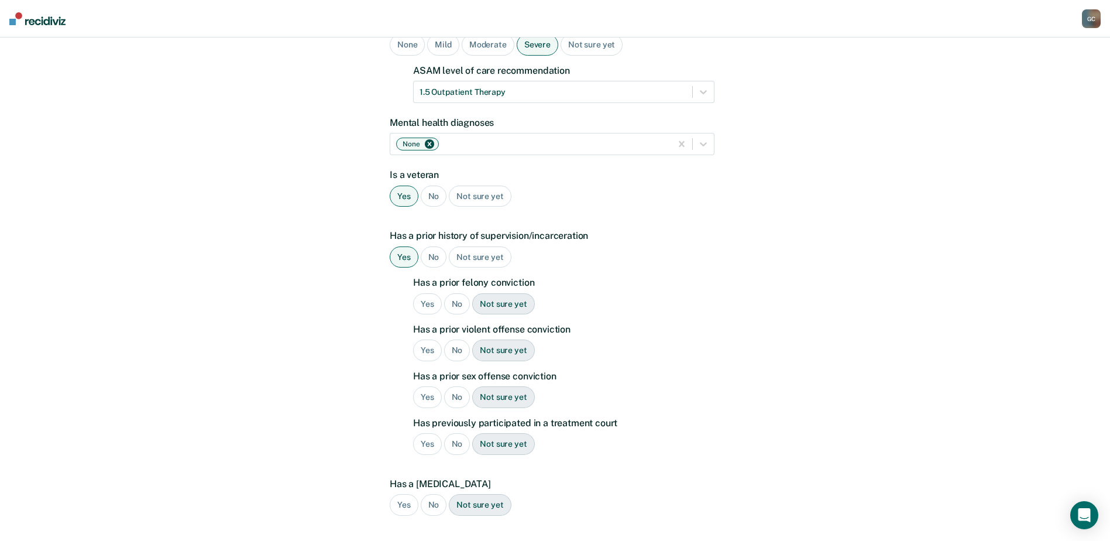
click at [426, 293] on div "Yes" at bounding box center [427, 304] width 29 height 22
click at [424, 339] on div "Yes" at bounding box center [427, 350] width 29 height 22
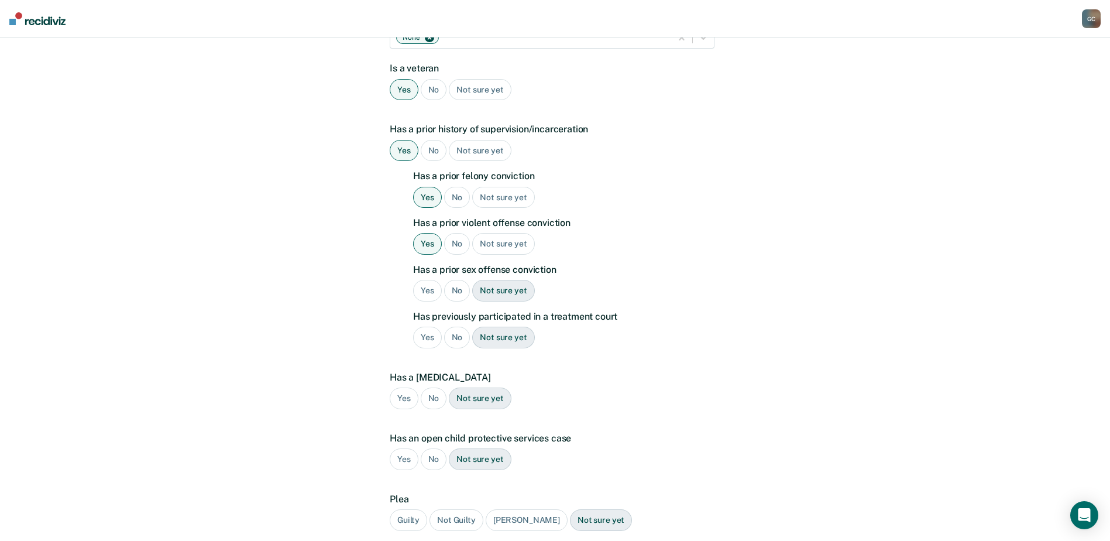
scroll to position [270, 0]
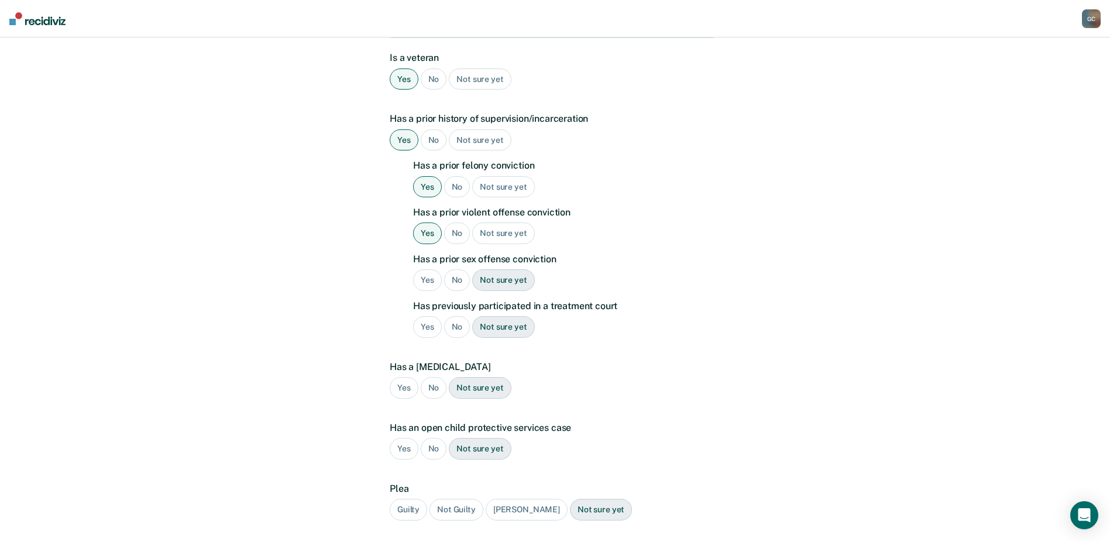
click at [460, 269] on div "No" at bounding box center [457, 280] width 26 height 22
click at [459, 316] on div "No" at bounding box center [457, 327] width 26 height 22
click at [431, 377] on div "No" at bounding box center [434, 388] width 26 height 22
click at [438, 438] on div "No" at bounding box center [434, 449] width 26 height 22
drag, startPoint x: 409, startPoint y: 494, endPoint x: 588, endPoint y: 417, distance: 194.9
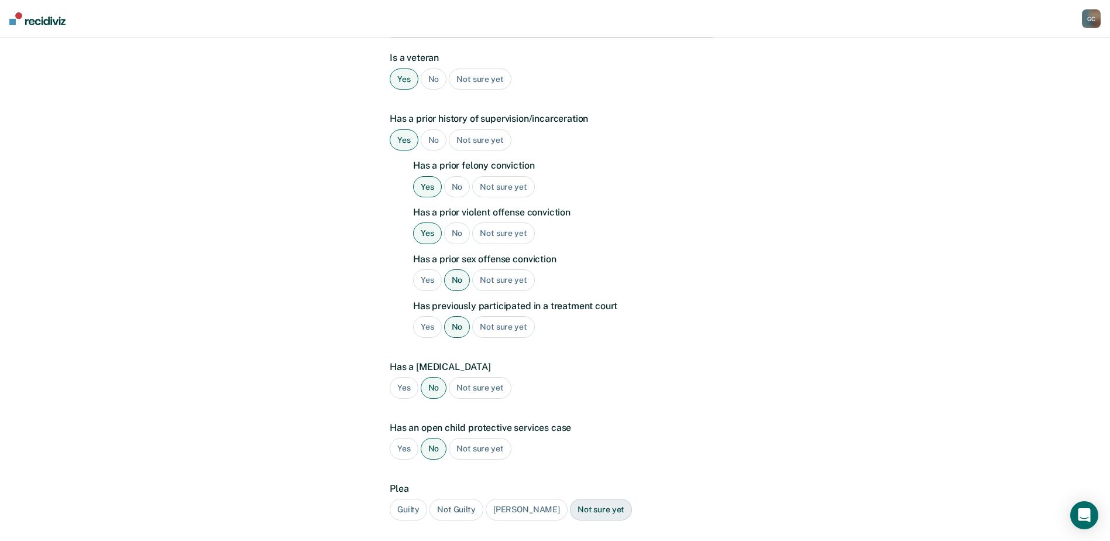
click at [410, 498] on div "Guilty" at bounding box center [408, 509] width 37 height 22
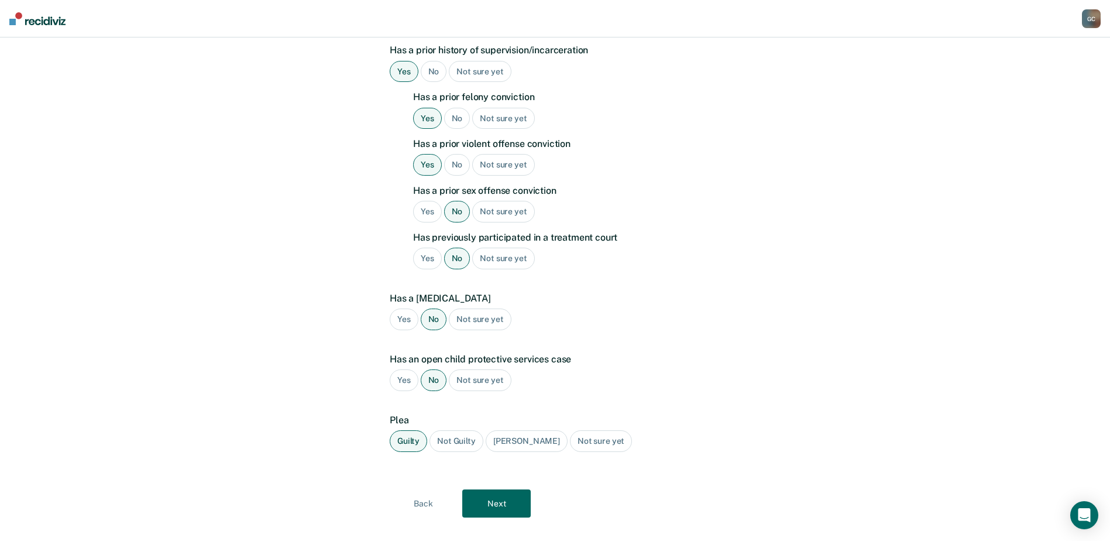
scroll to position [340, 0]
click at [500, 487] on button "Next" at bounding box center [496, 501] width 68 height 28
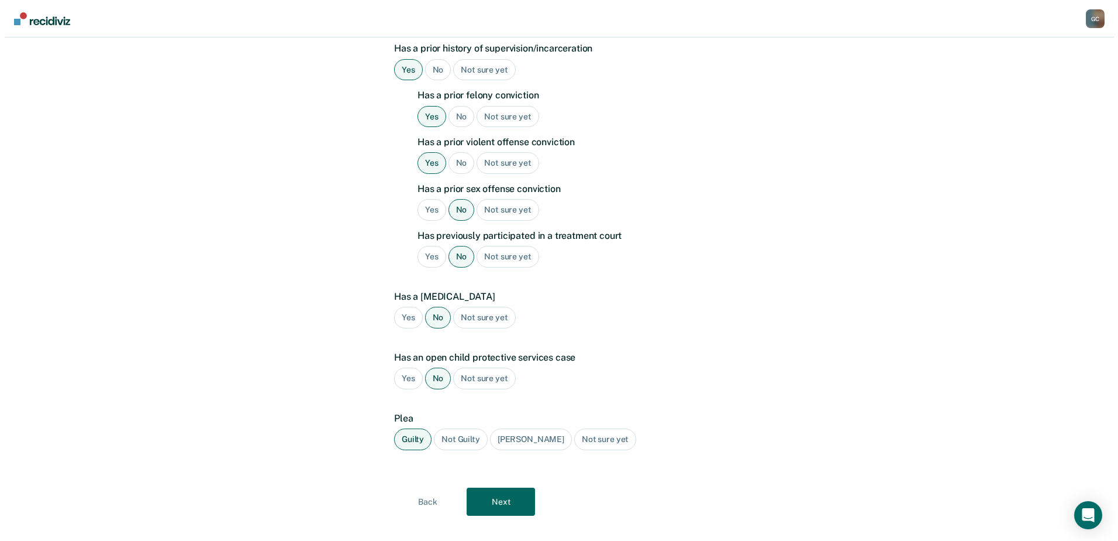
scroll to position [0, 0]
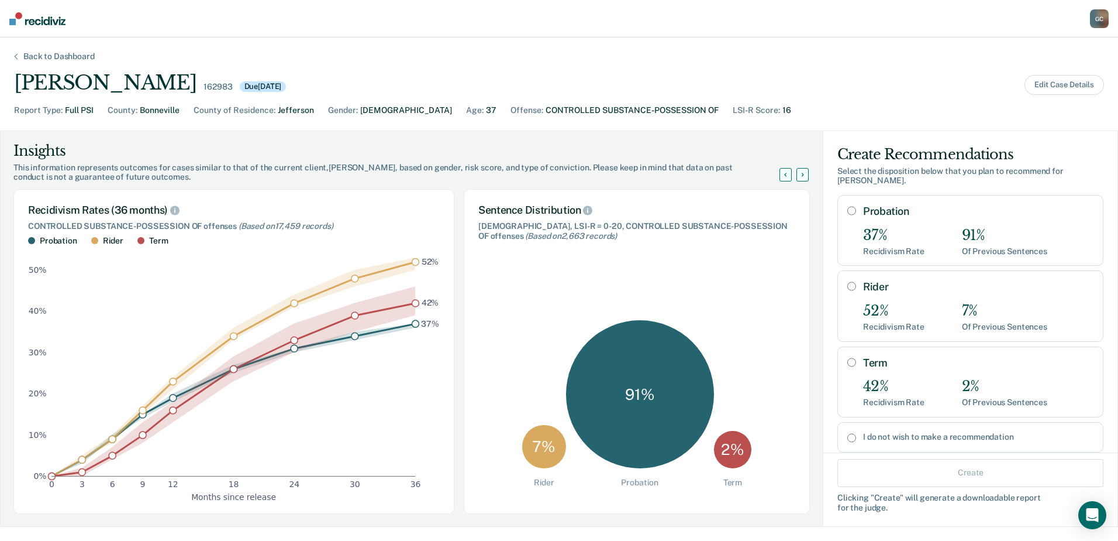
click at [848, 206] on input "Probation" at bounding box center [852, 210] width 9 height 9
radio input "true"
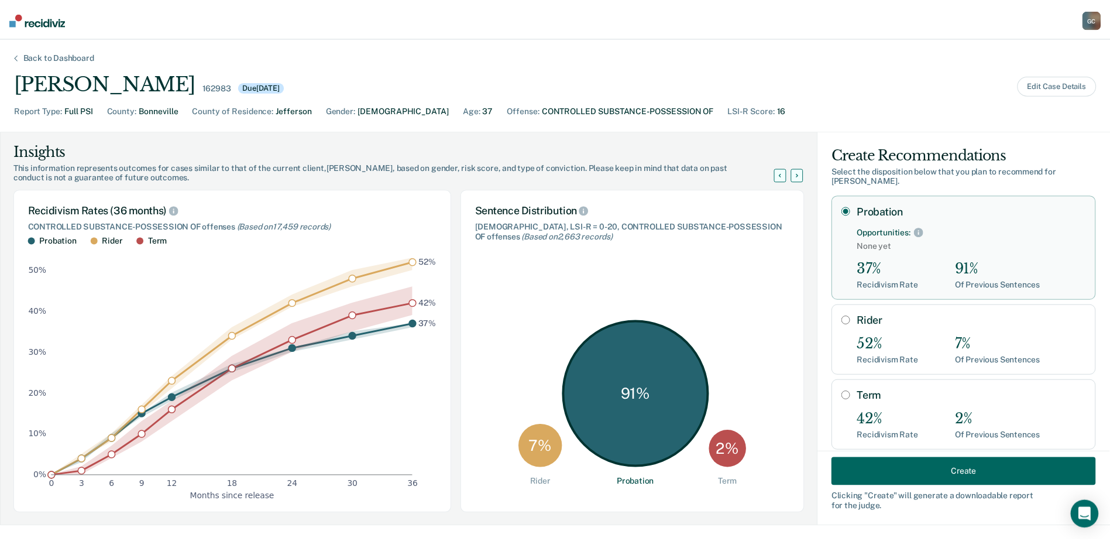
scroll to position [53, 0]
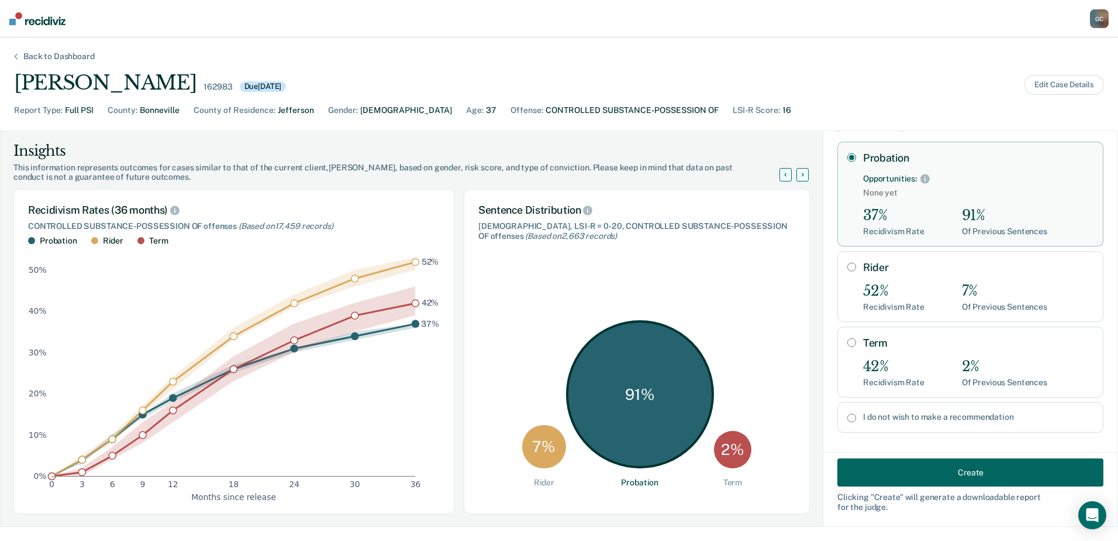
click at [899, 473] on button "Create" at bounding box center [971, 472] width 266 height 28
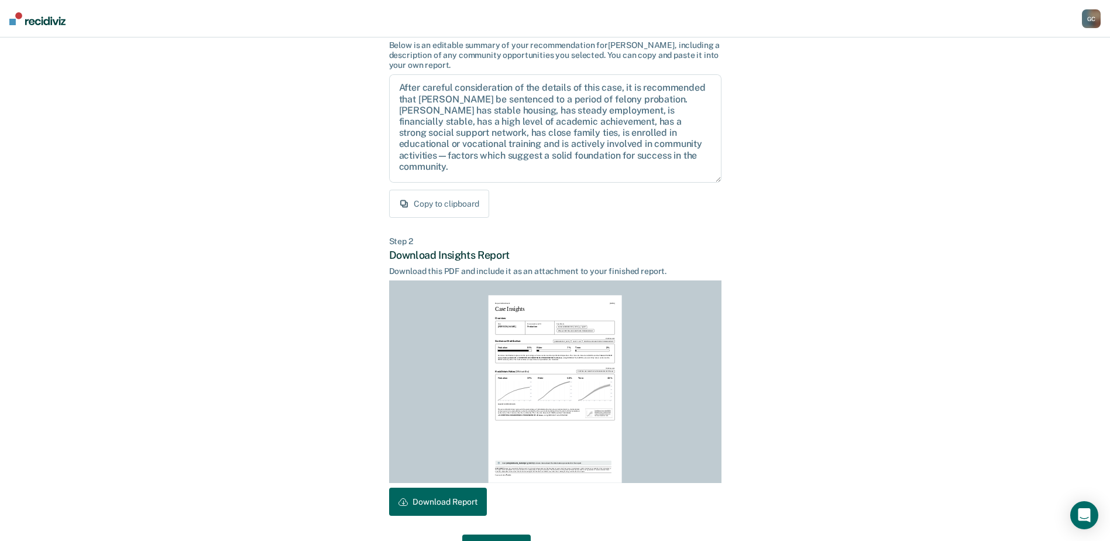
scroll to position [126, 0]
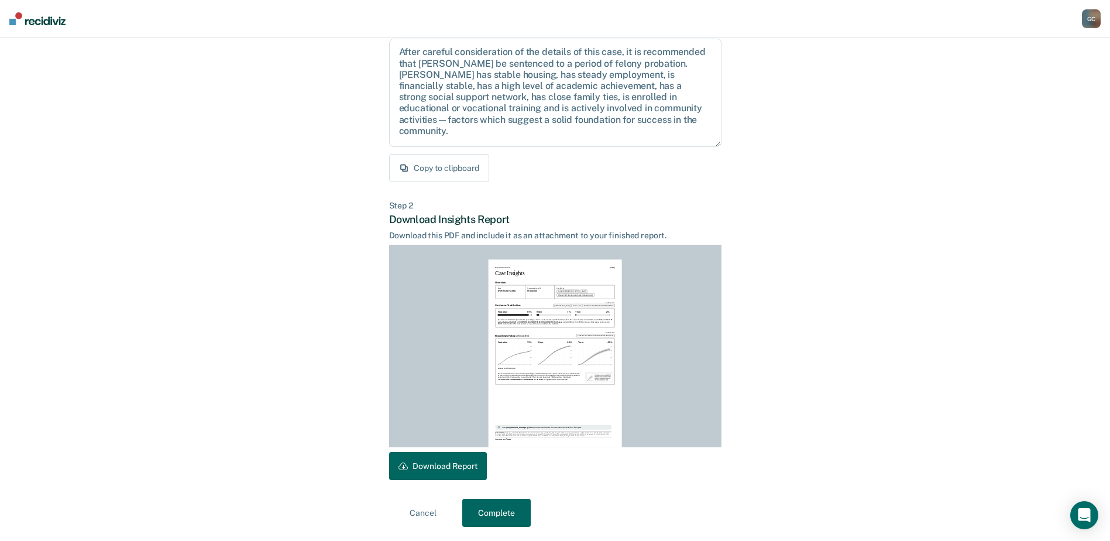
click at [426, 464] on button "Download Report" at bounding box center [438, 466] width 98 height 28
click at [505, 511] on button "Complete" at bounding box center [496, 512] width 68 height 28
